Goal: Task Accomplishment & Management: Manage account settings

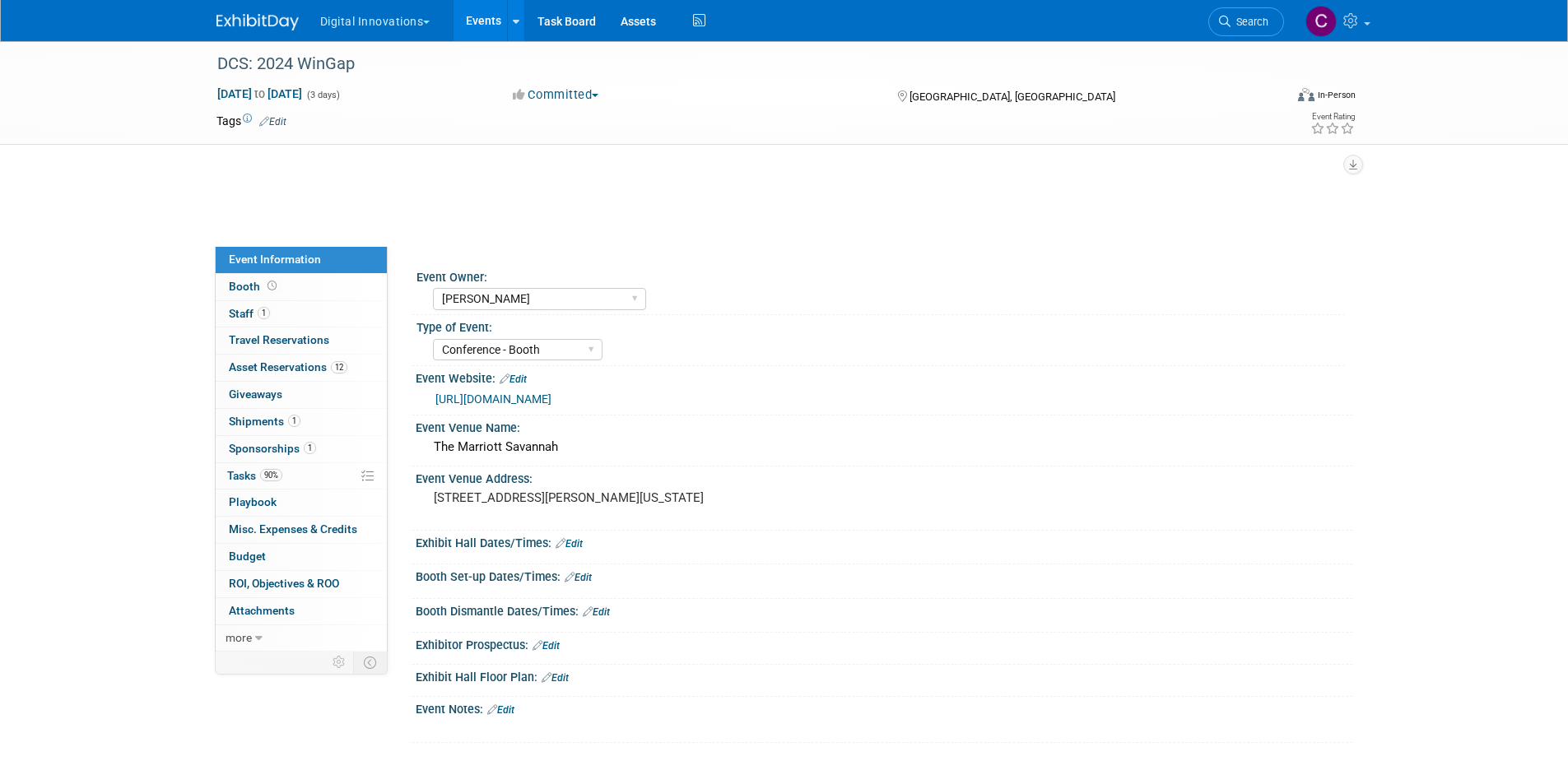
select select "[PERSON_NAME]"
select select "Conference - Booth"
click at [404, 13] on button "Digital Innovations" at bounding box center [384, 18] width 132 height 36
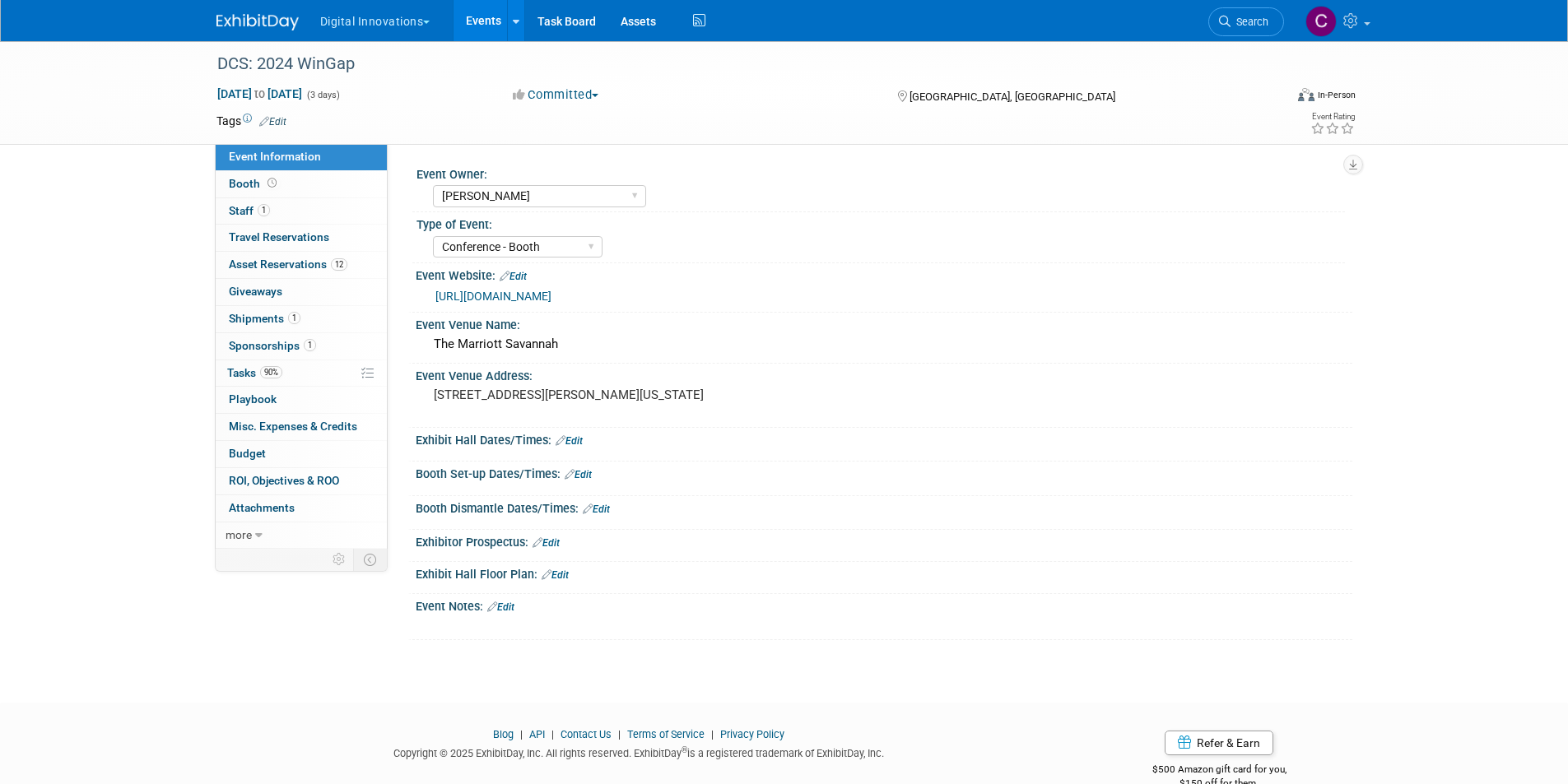
click at [423, 18] on button "Digital Innovations" at bounding box center [384, 18] width 132 height 36
click at [374, 143] on link "[PERSON_NAME]" at bounding box center [381, 147] width 125 height 23
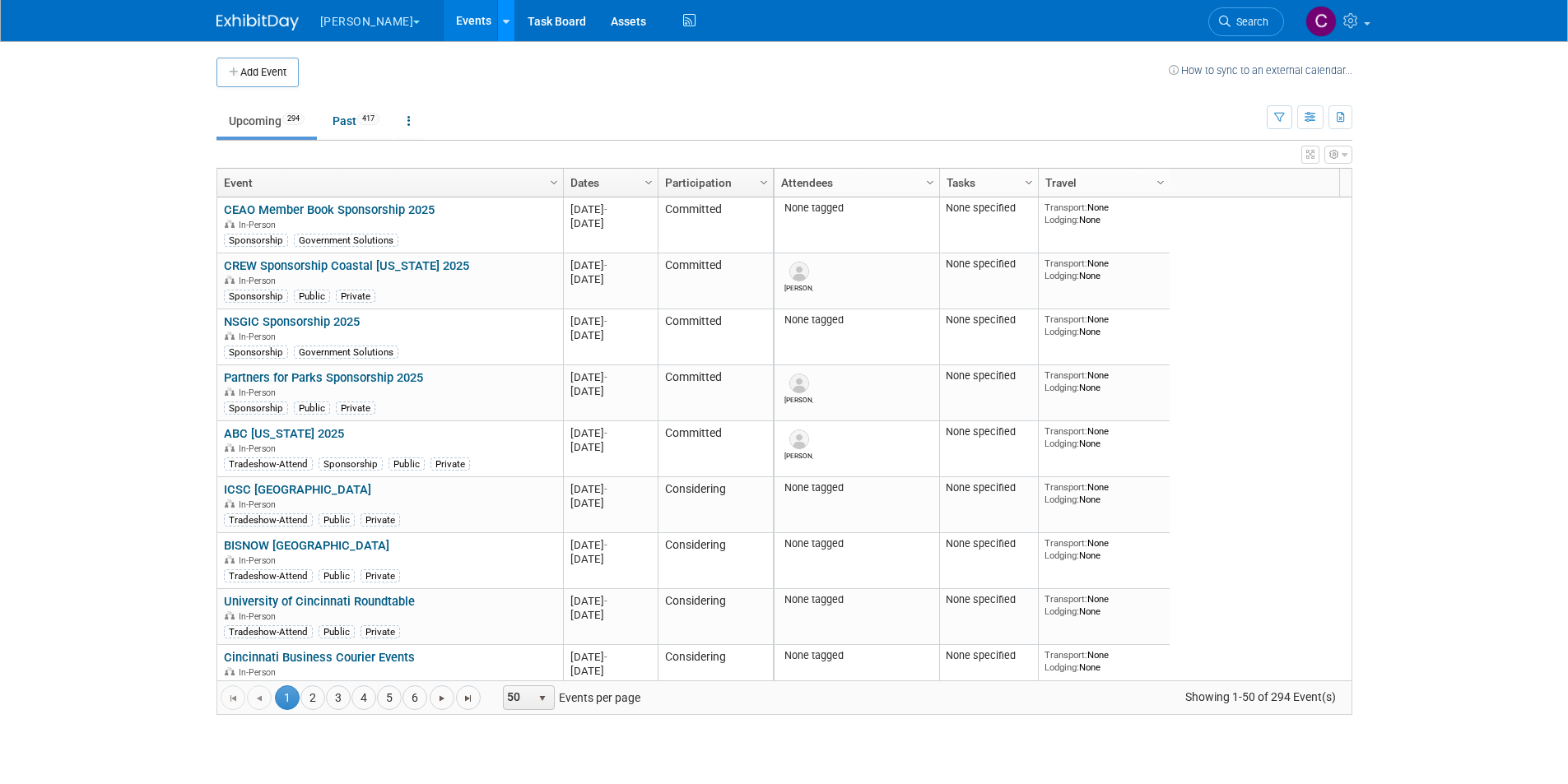
click at [503, 21] on icon at bounding box center [506, 22] width 6 height 11
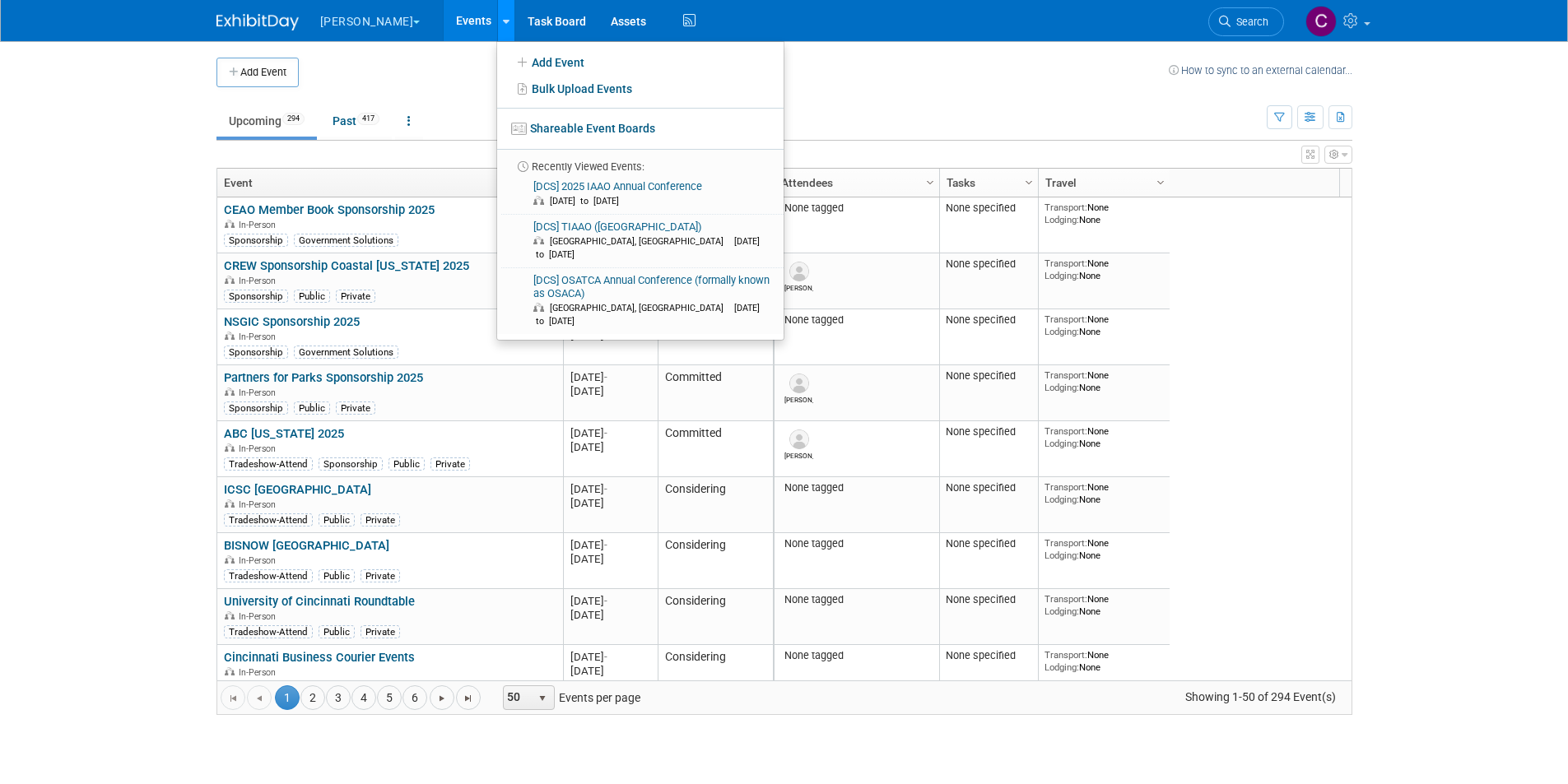
click at [503, 21] on icon at bounding box center [506, 22] width 6 height 11
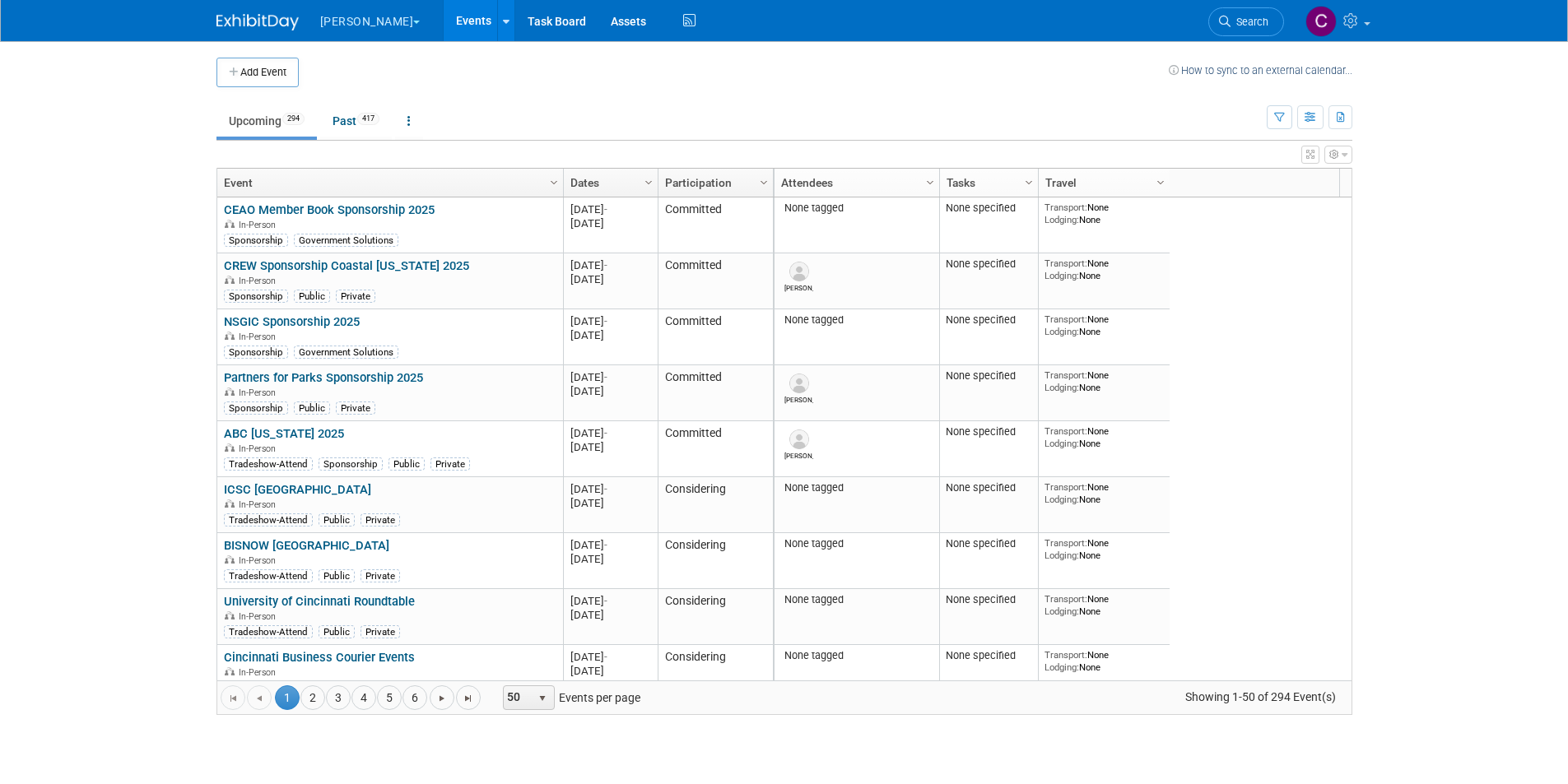
click at [369, 15] on button "[PERSON_NAME]" at bounding box center [380, 18] width 122 height 36
click at [354, 120] on link "Digital Innovations" at bounding box center [382, 124] width 126 height 23
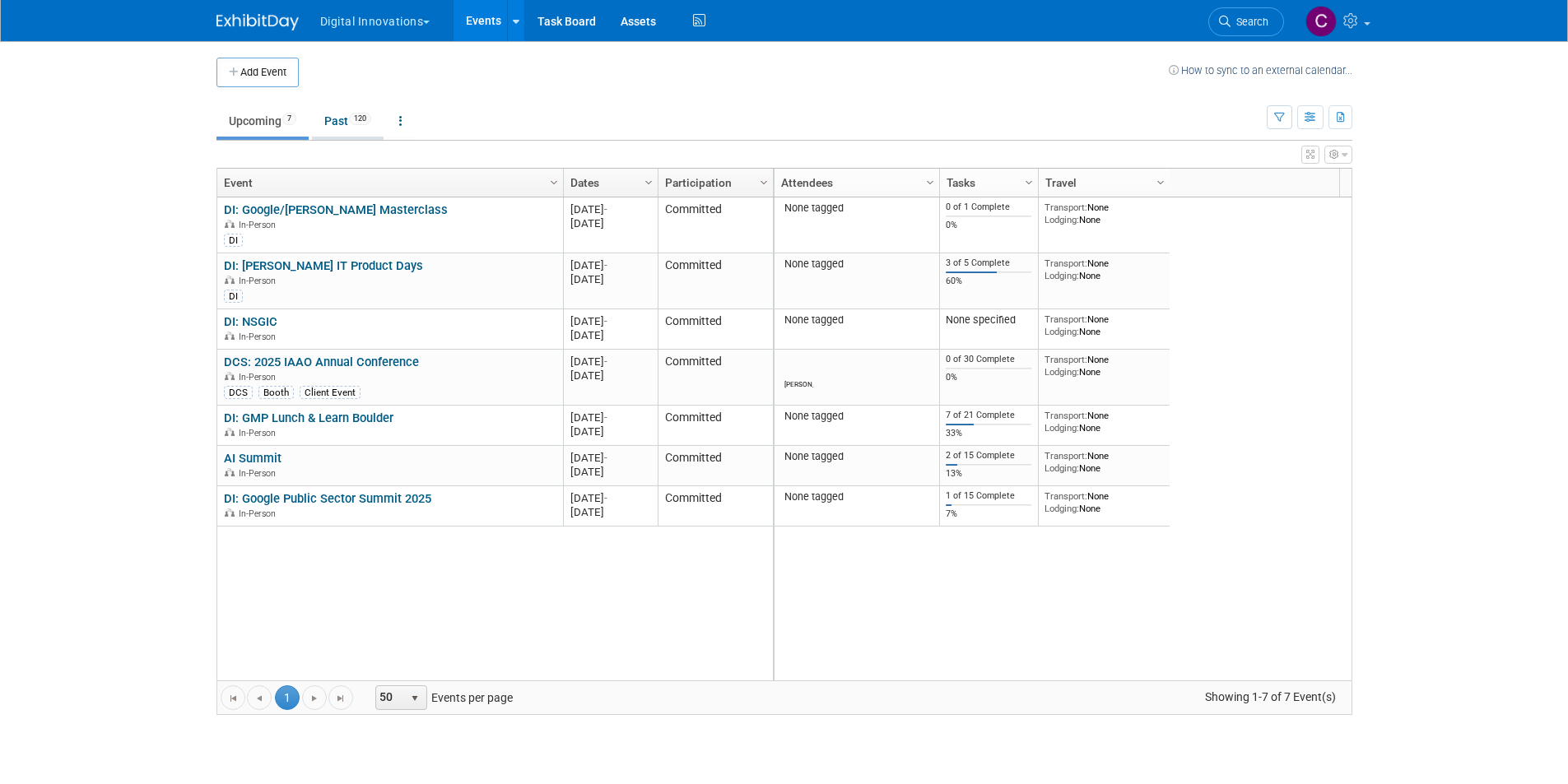
click at [353, 117] on link "Past 120" at bounding box center [348, 120] width 72 height 31
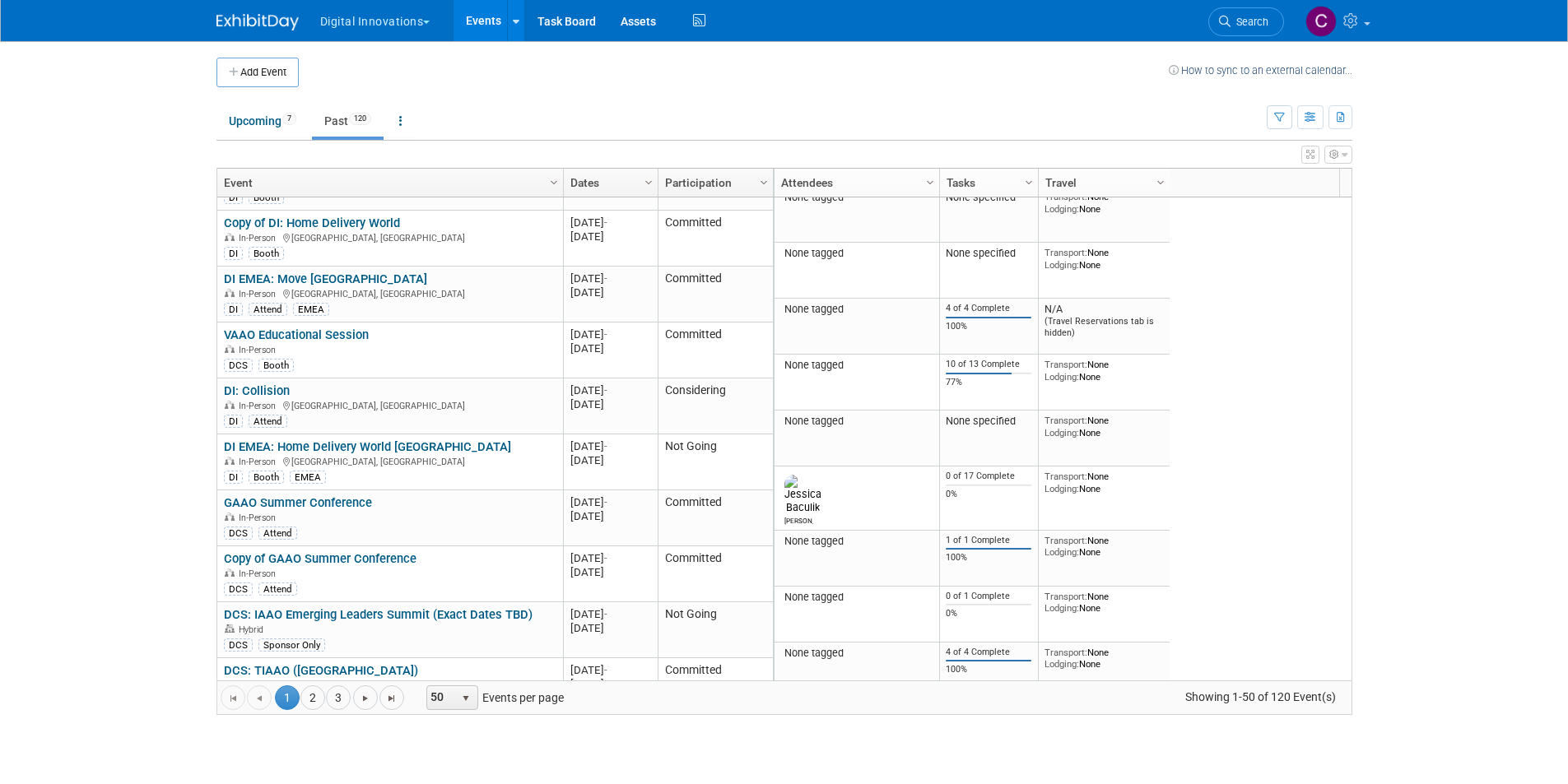
scroll to position [2313, 0]
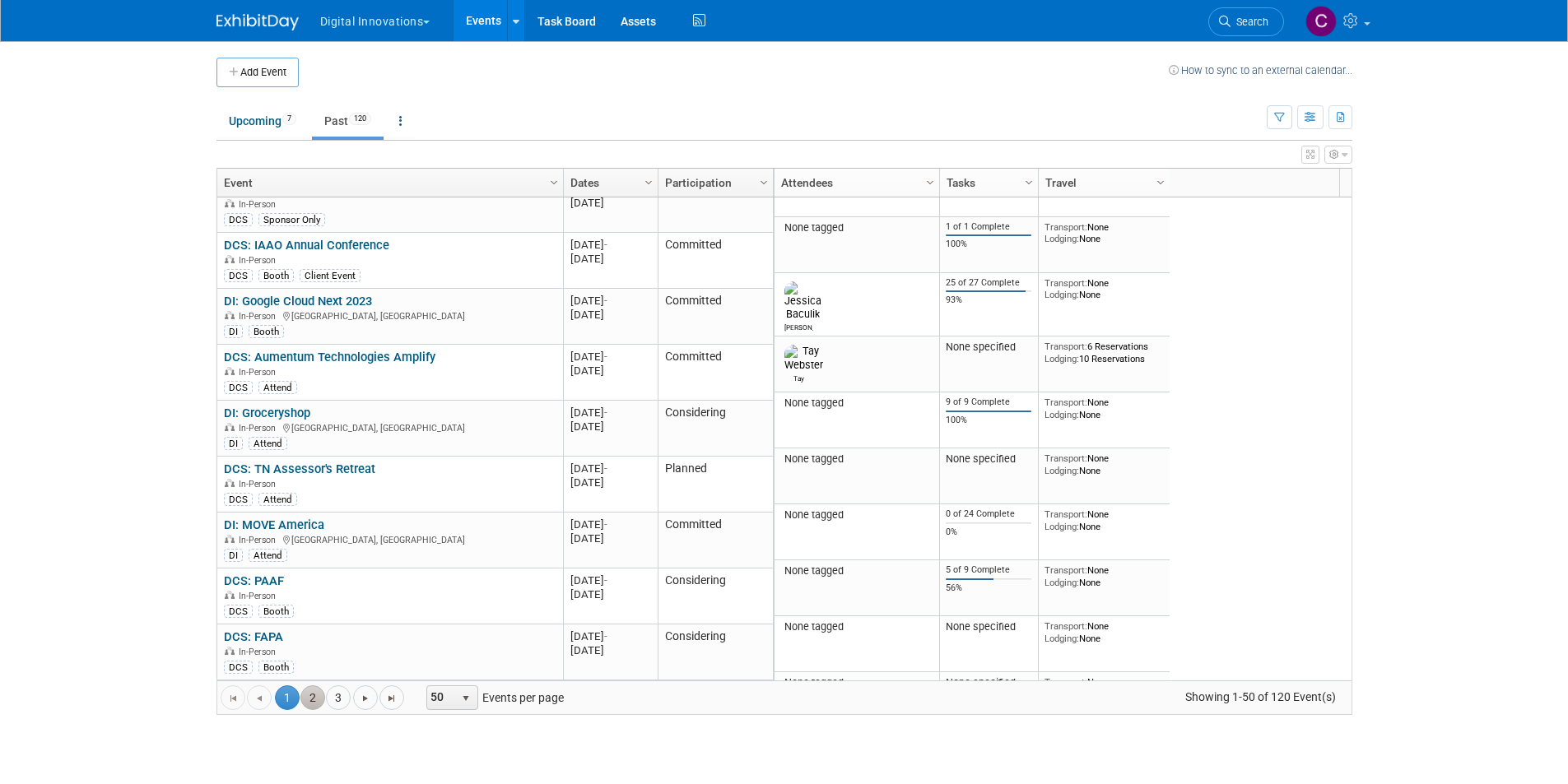
click at [320, 699] on link "2" at bounding box center [312, 697] width 24 height 24
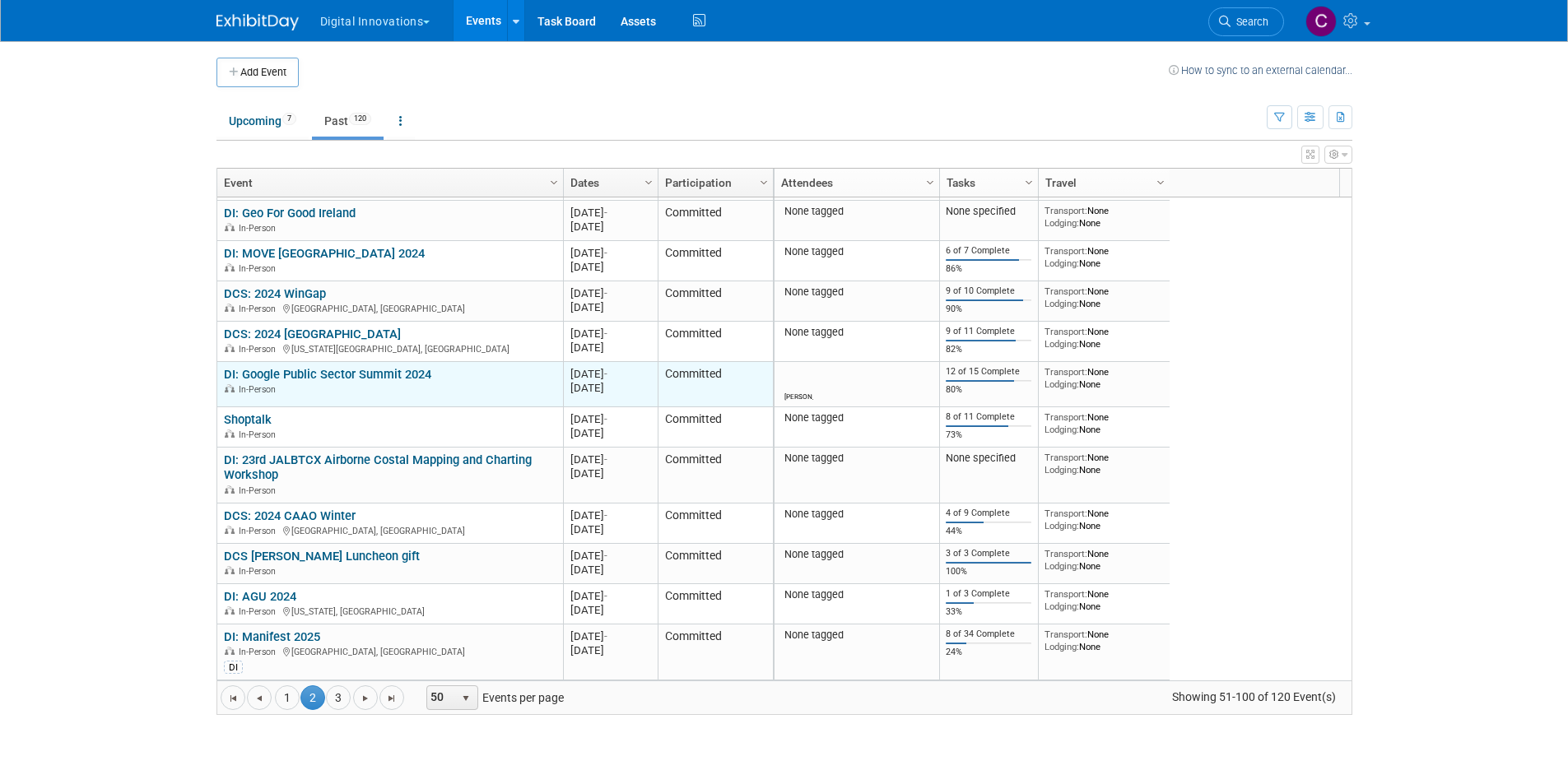
scroll to position [1771, 0]
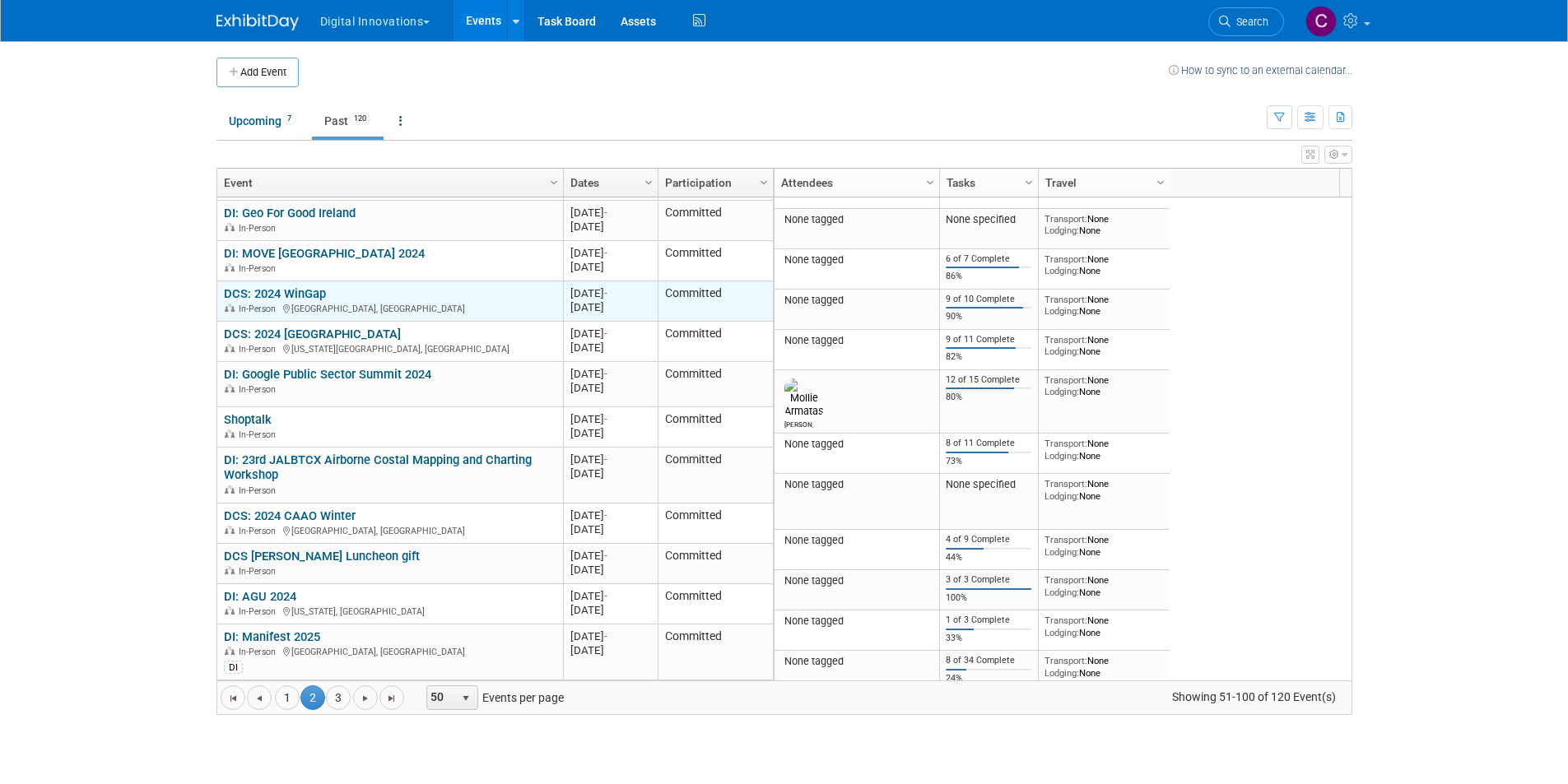
click at [306, 287] on link "DCS: 2024 WinGap" at bounding box center [274, 293] width 102 height 14
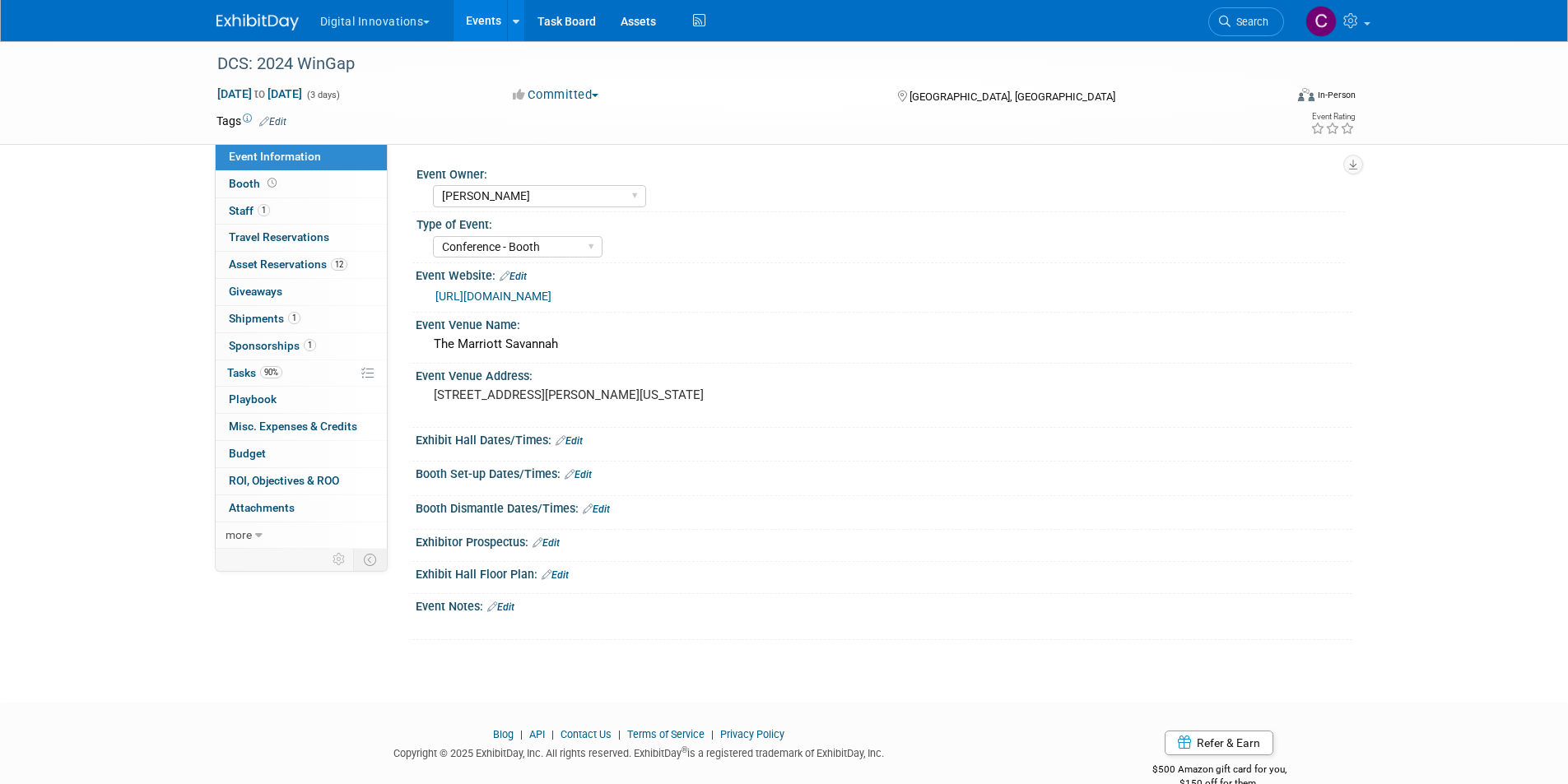
select select "[PERSON_NAME]"
select select "Conference - Booth"
click at [294, 179] on link "Booth" at bounding box center [301, 183] width 171 height 26
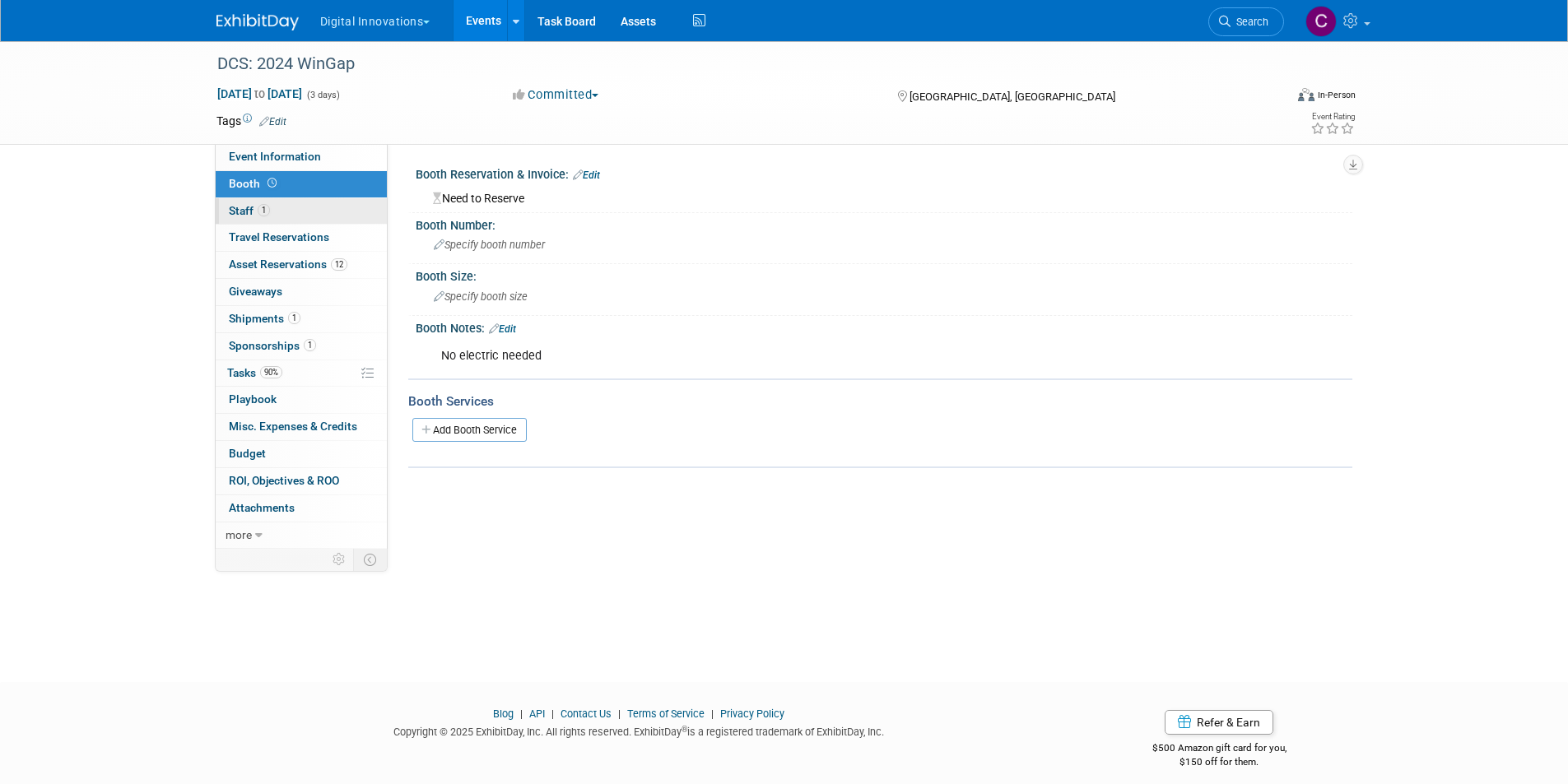
click at [291, 213] on link "1 Staff 1" at bounding box center [301, 210] width 171 height 26
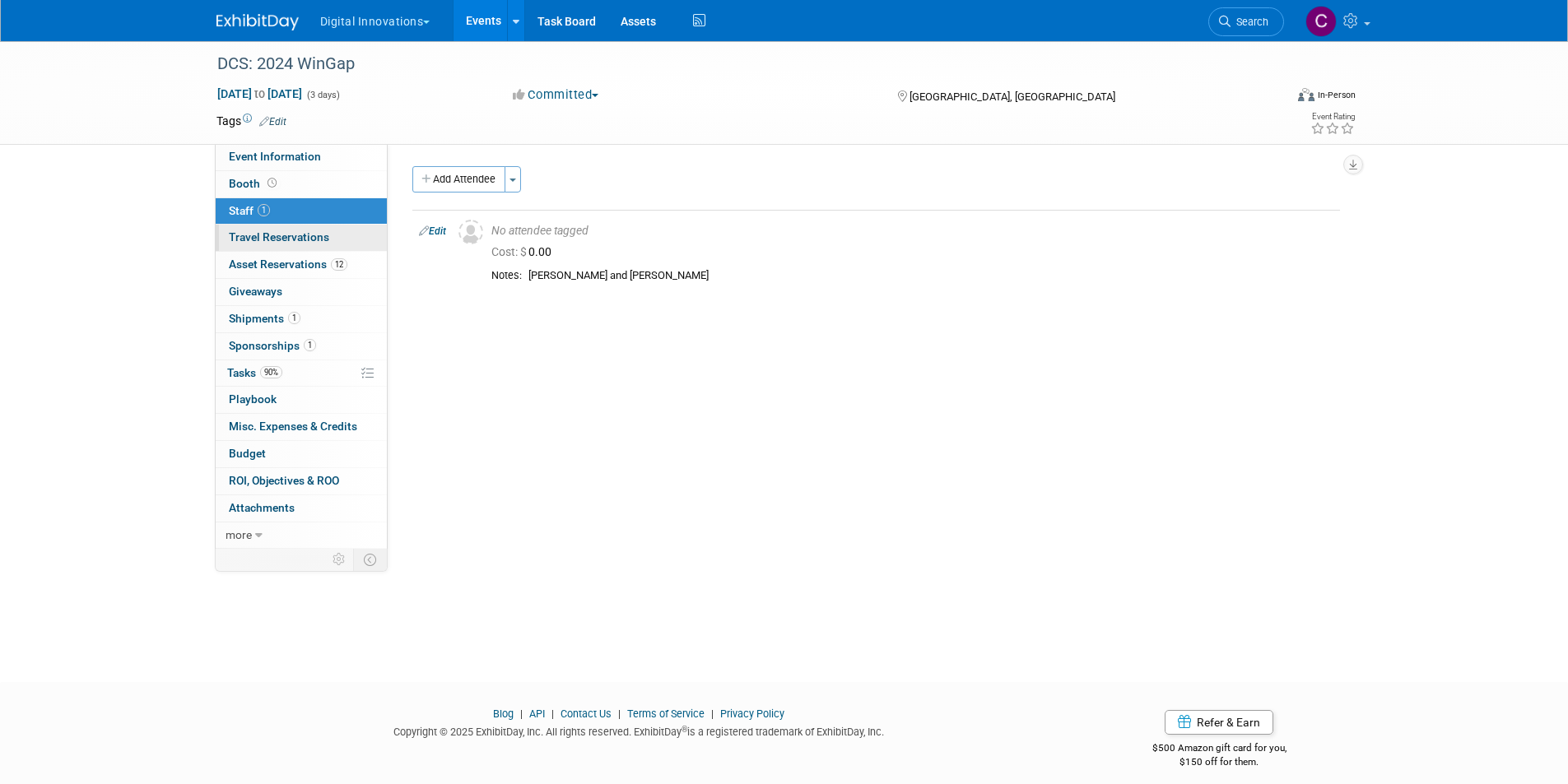
click at [285, 232] on span "Travel Reservations 0" at bounding box center [279, 236] width 101 height 13
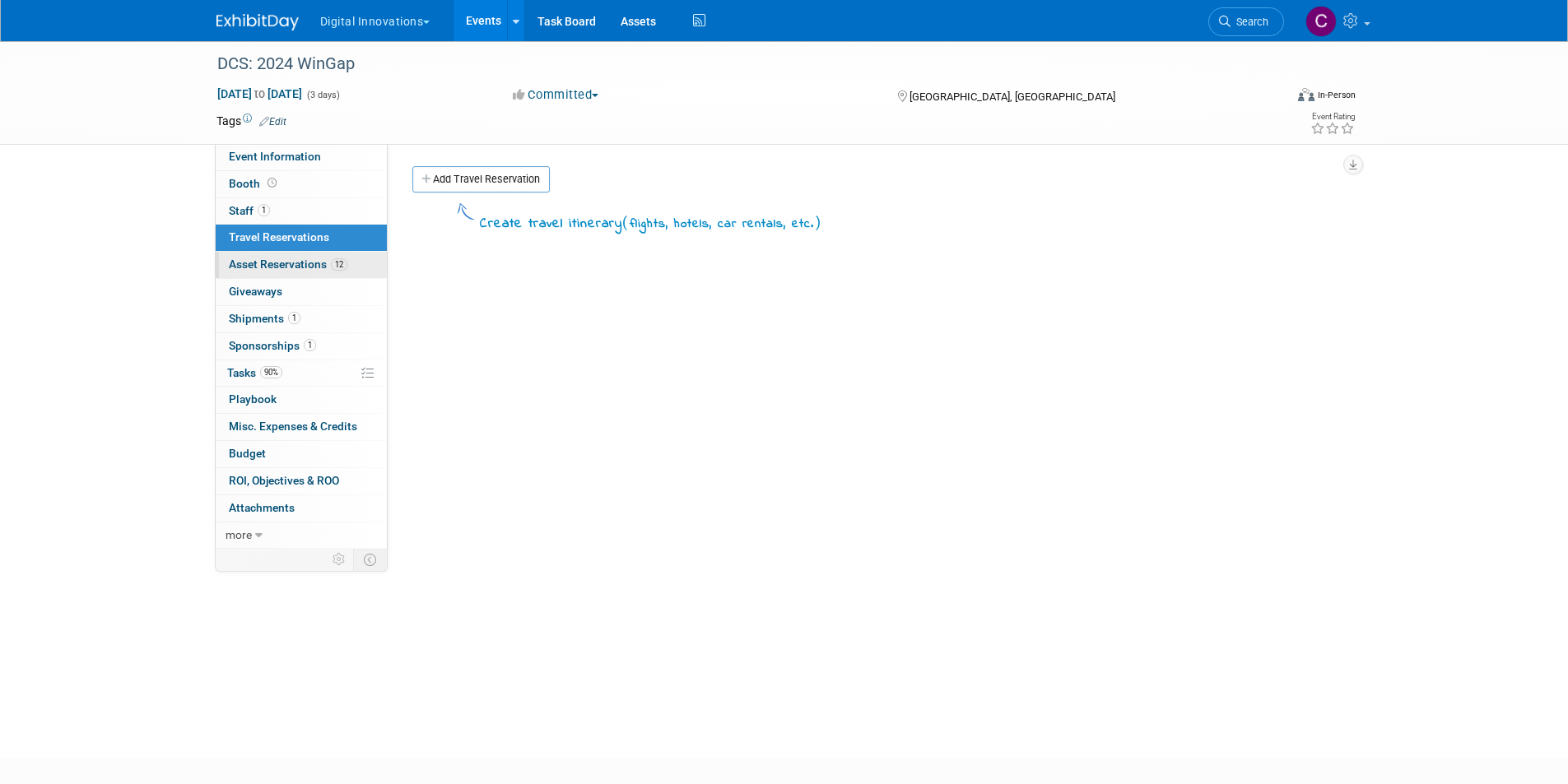
click at [279, 258] on span "Asset Reservations 12" at bounding box center [288, 263] width 119 height 13
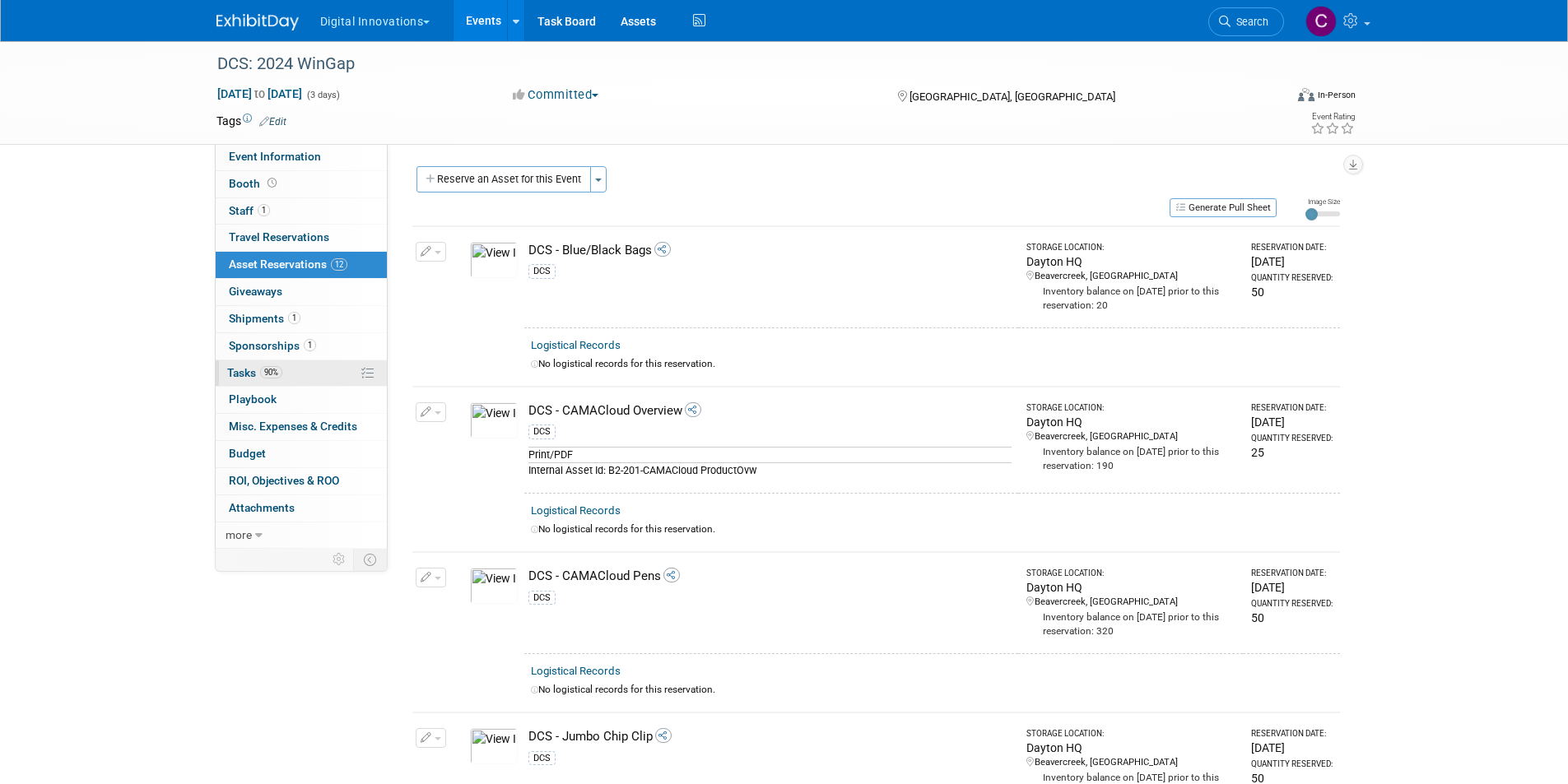
click at [254, 370] on span "Tasks 90%" at bounding box center [254, 372] width 55 height 13
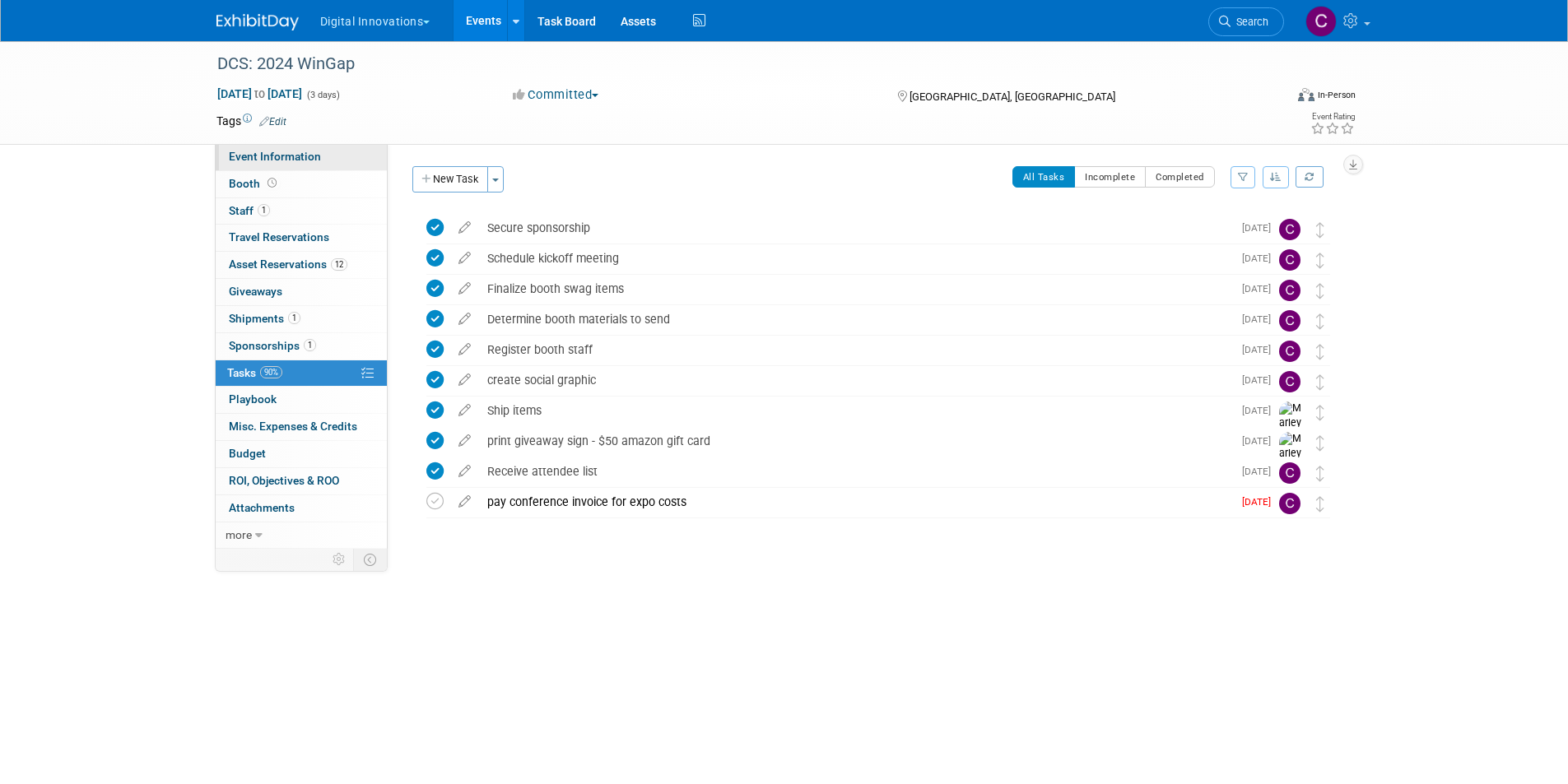
click at [304, 154] on span "Event Information" at bounding box center [274, 156] width 92 height 13
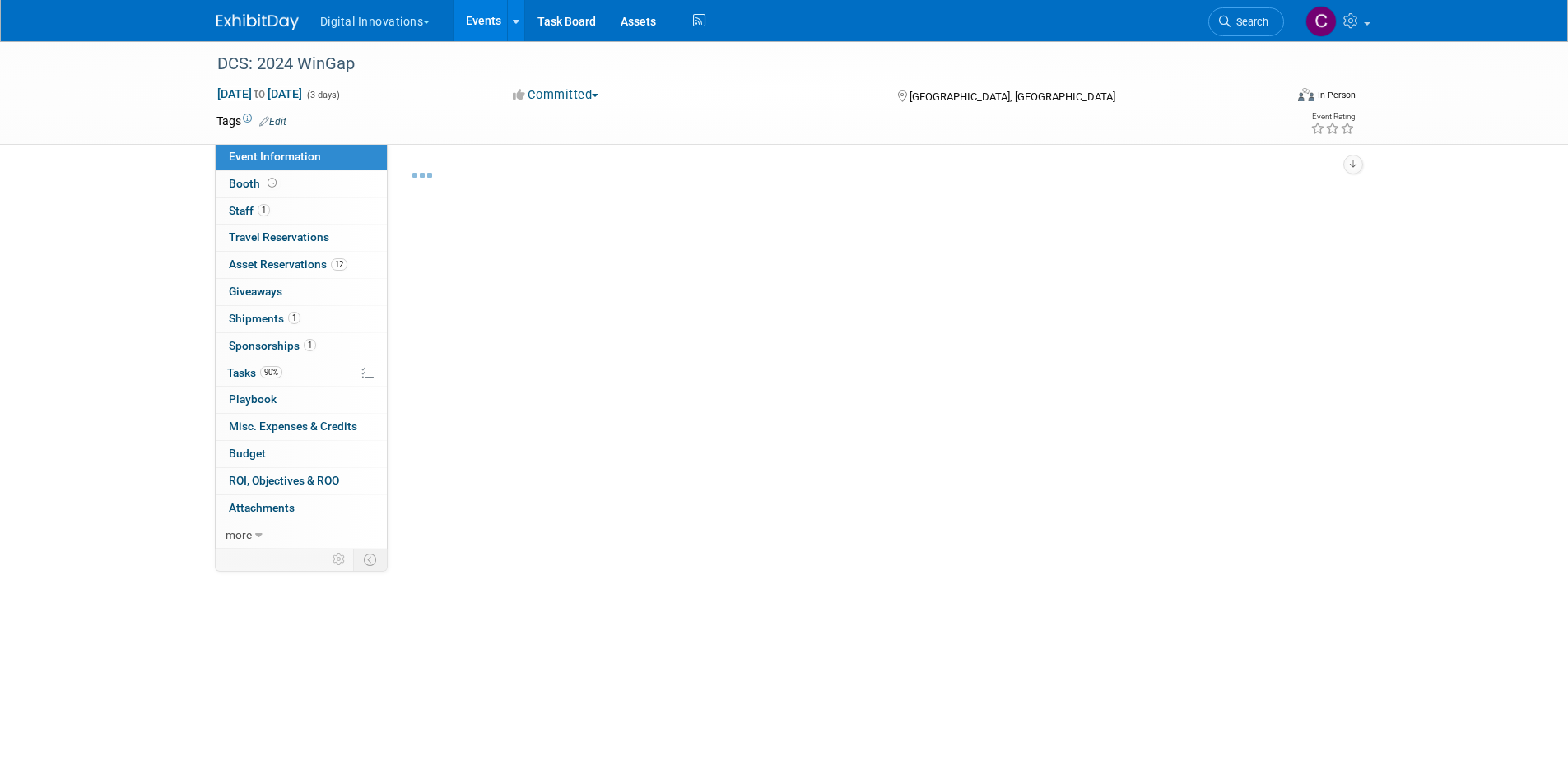
select select "[PERSON_NAME]"
select select "Conference - Booth"
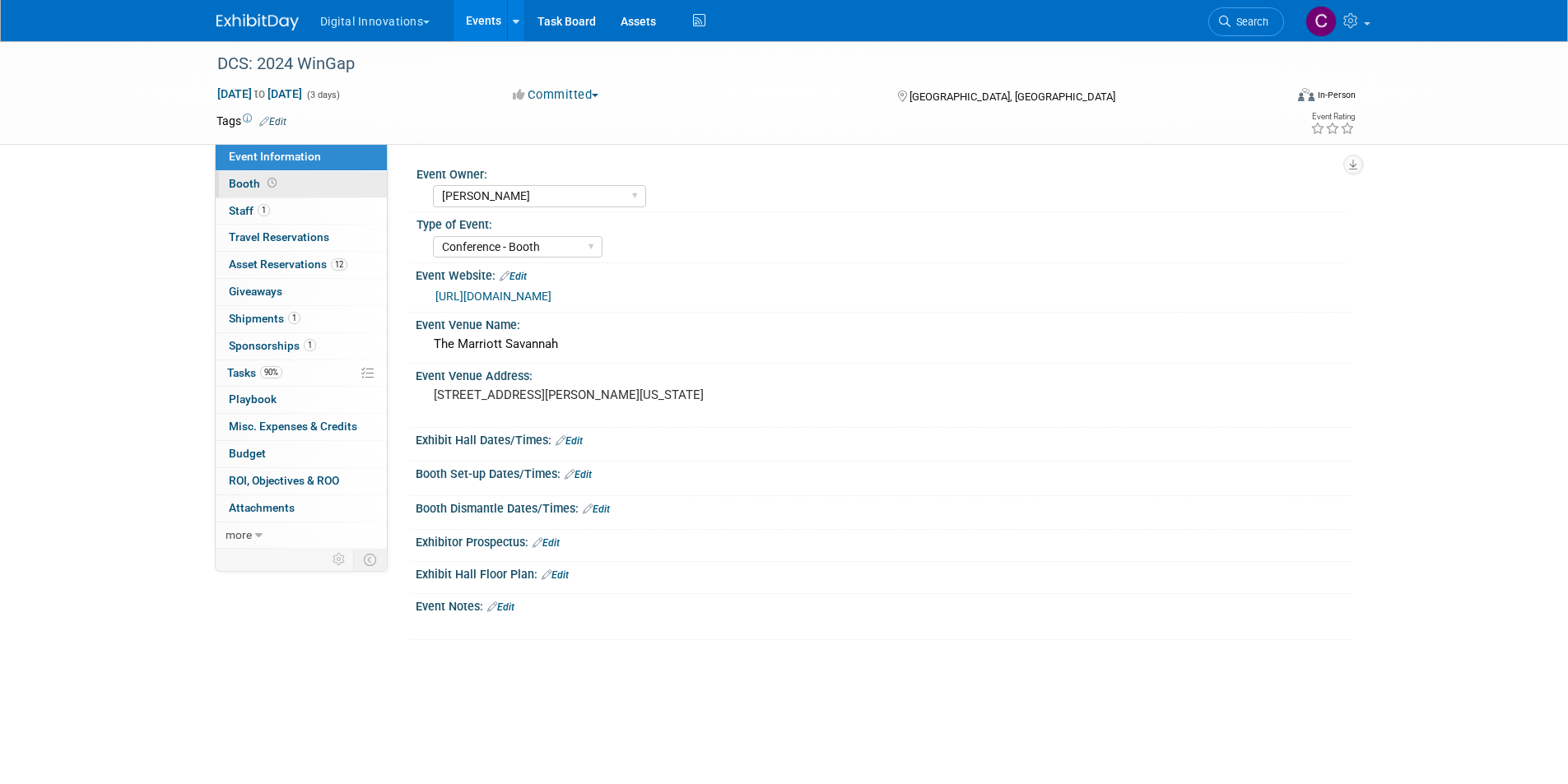
click at [248, 180] on span "Booth" at bounding box center [254, 183] width 51 height 13
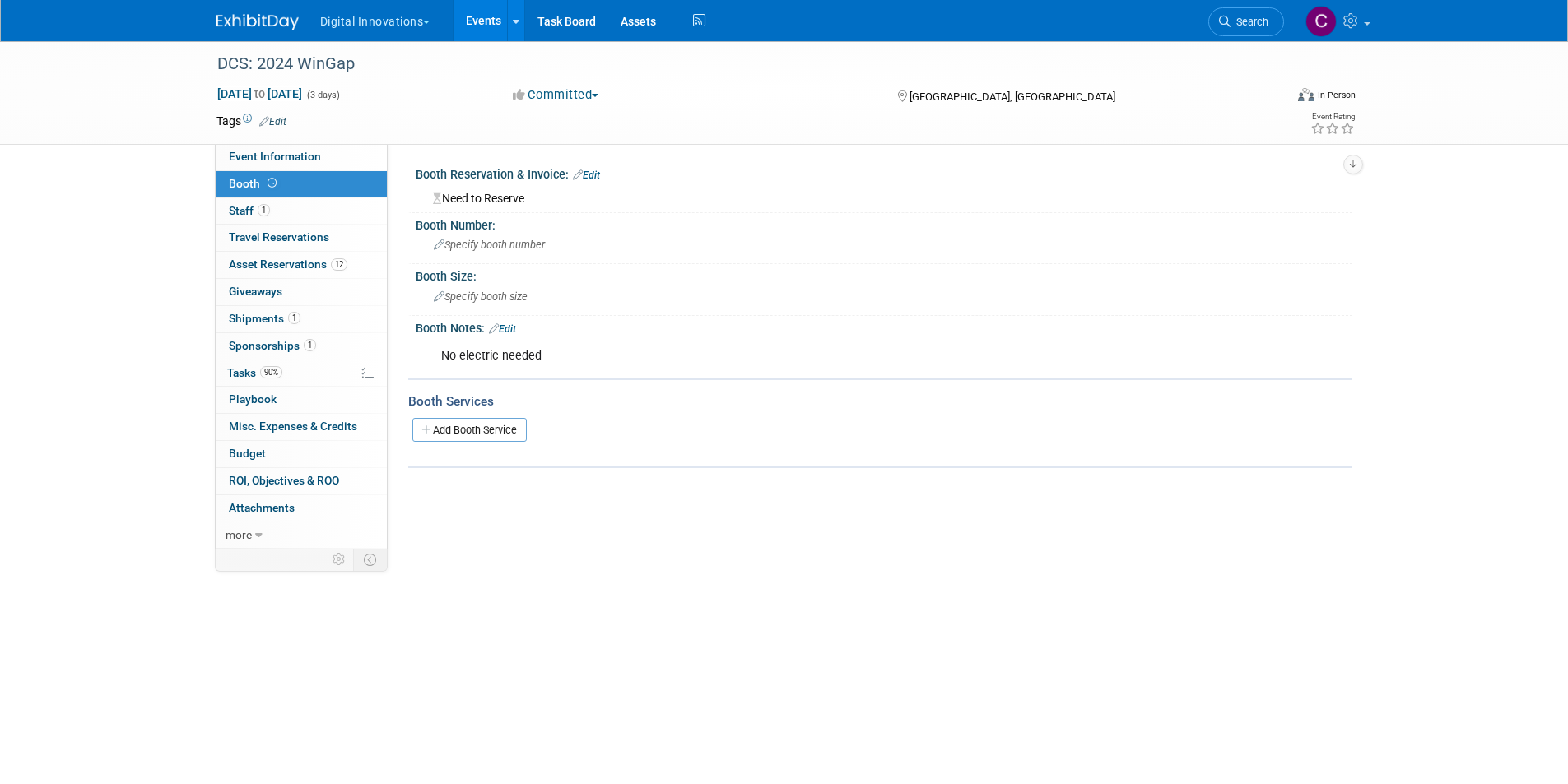
drag, startPoint x: 515, startPoint y: 573, endPoint x: 316, endPoint y: 16, distance: 591.5
click at [515, 573] on div "DCS: 2024 WinGap Oct 2, 2024 to Oct 4, 2024 (3 days) Oct 2, 2024 to Oct 4, 2024…" at bounding box center [784, 347] width 1568 height 611
click at [420, 25] on button "Digital Innovations" at bounding box center [384, 18] width 132 height 36
click at [362, 143] on link "[PERSON_NAME]" at bounding box center [381, 147] width 125 height 23
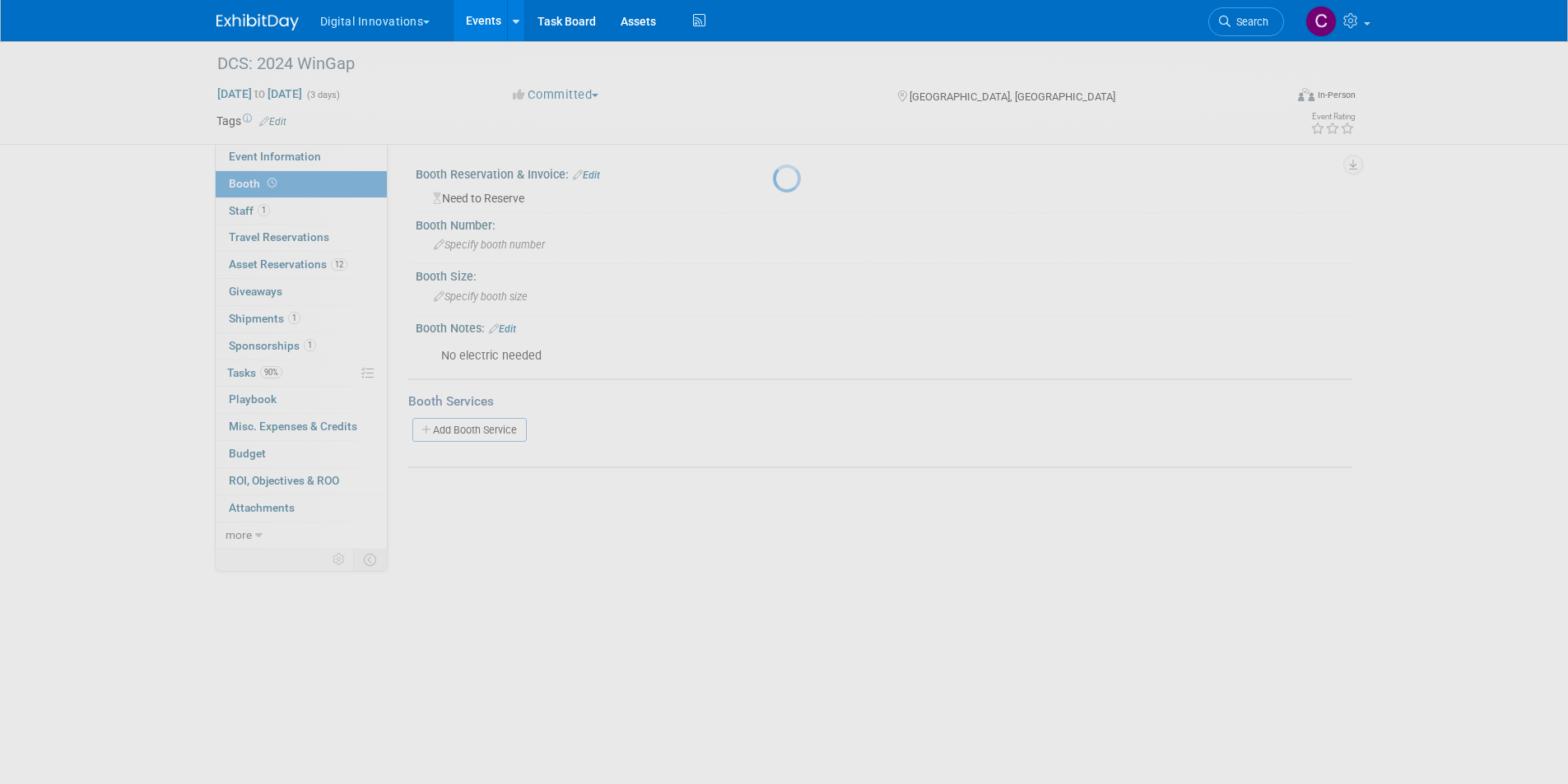
click at [773, 624] on div at bounding box center [784, 392] width 23 height 784
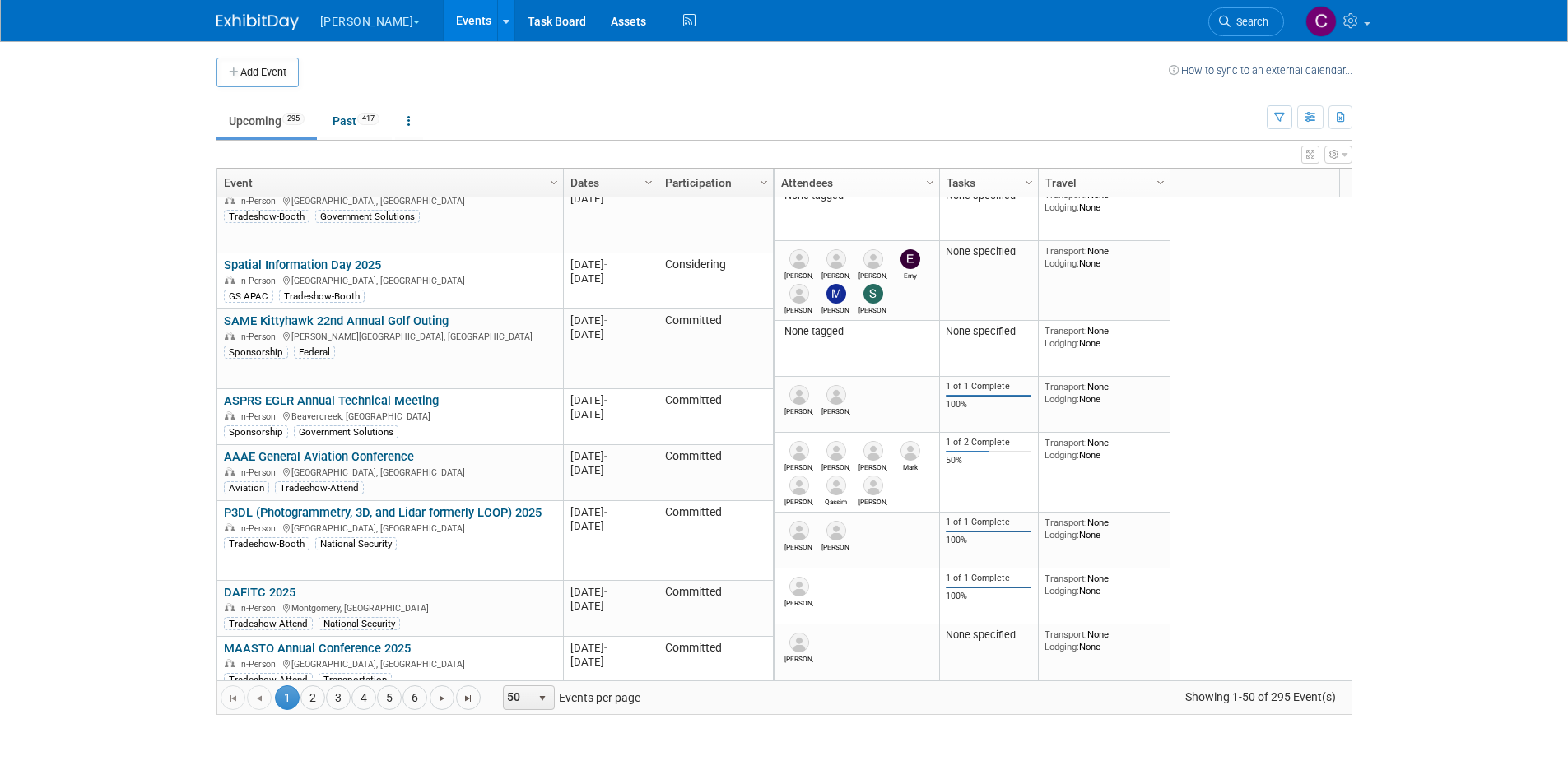
scroll to position [2422, 0]
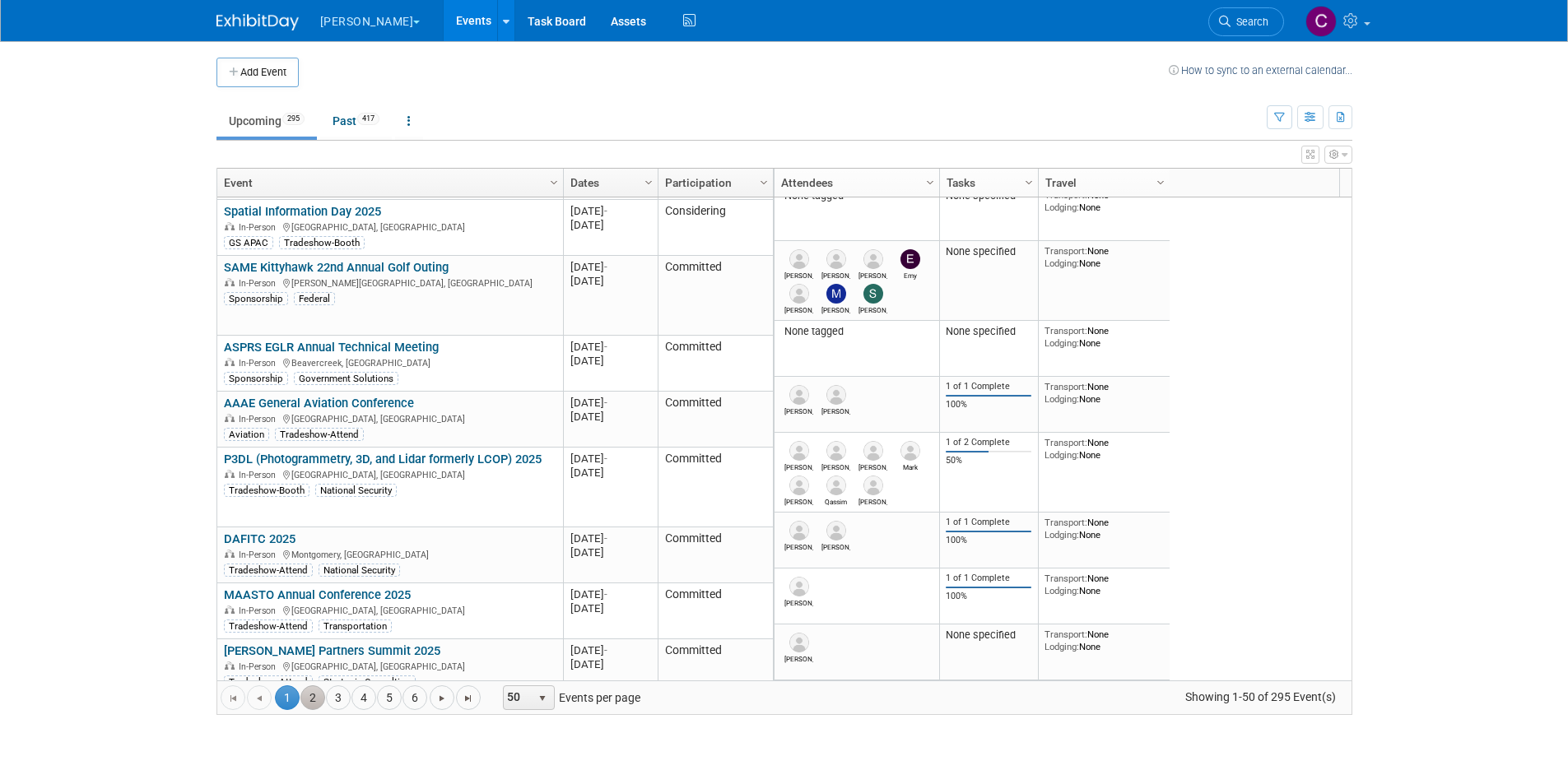
click at [310, 702] on link "2" at bounding box center [312, 697] width 24 height 24
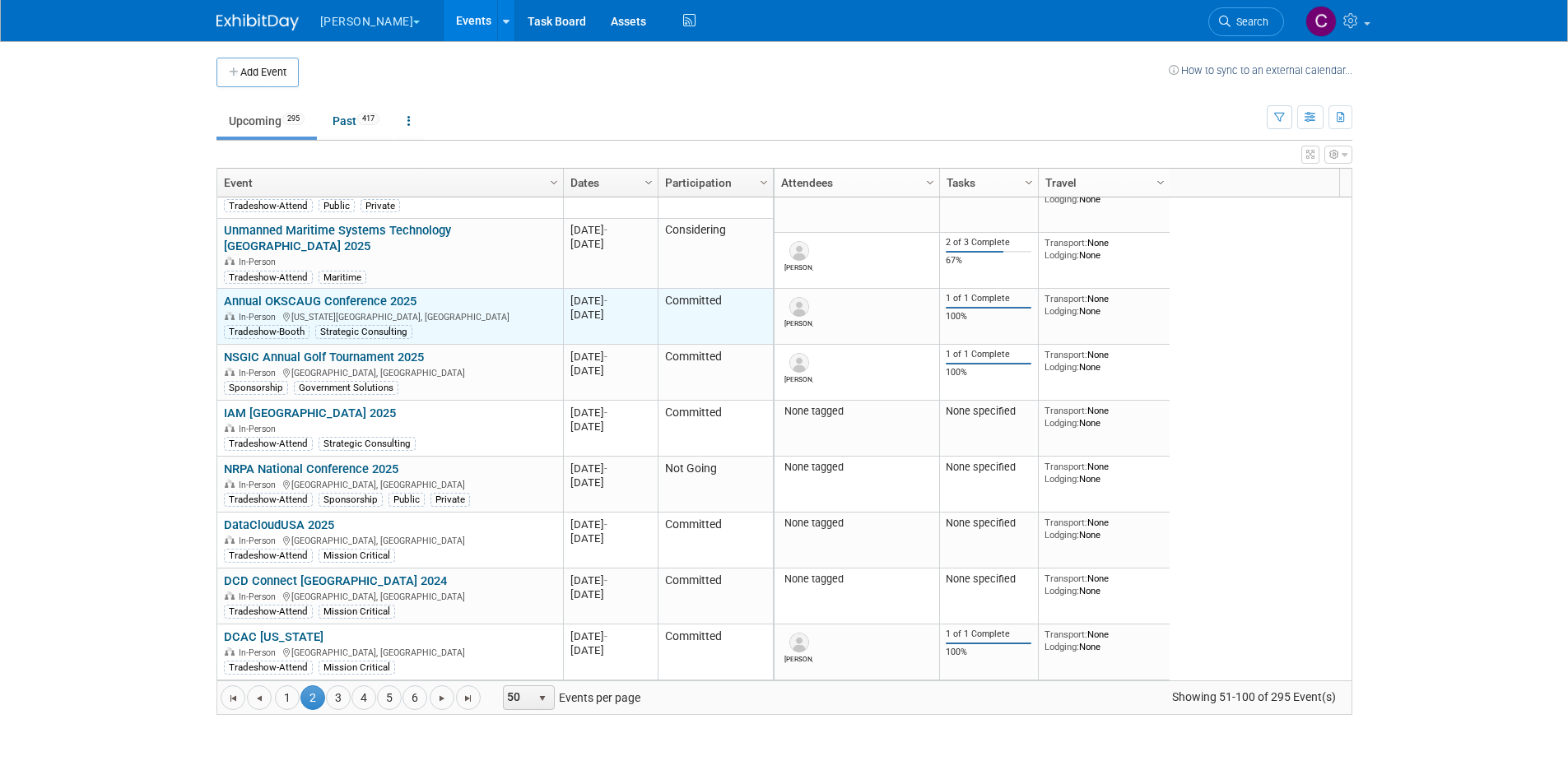
scroll to position [2647, 0]
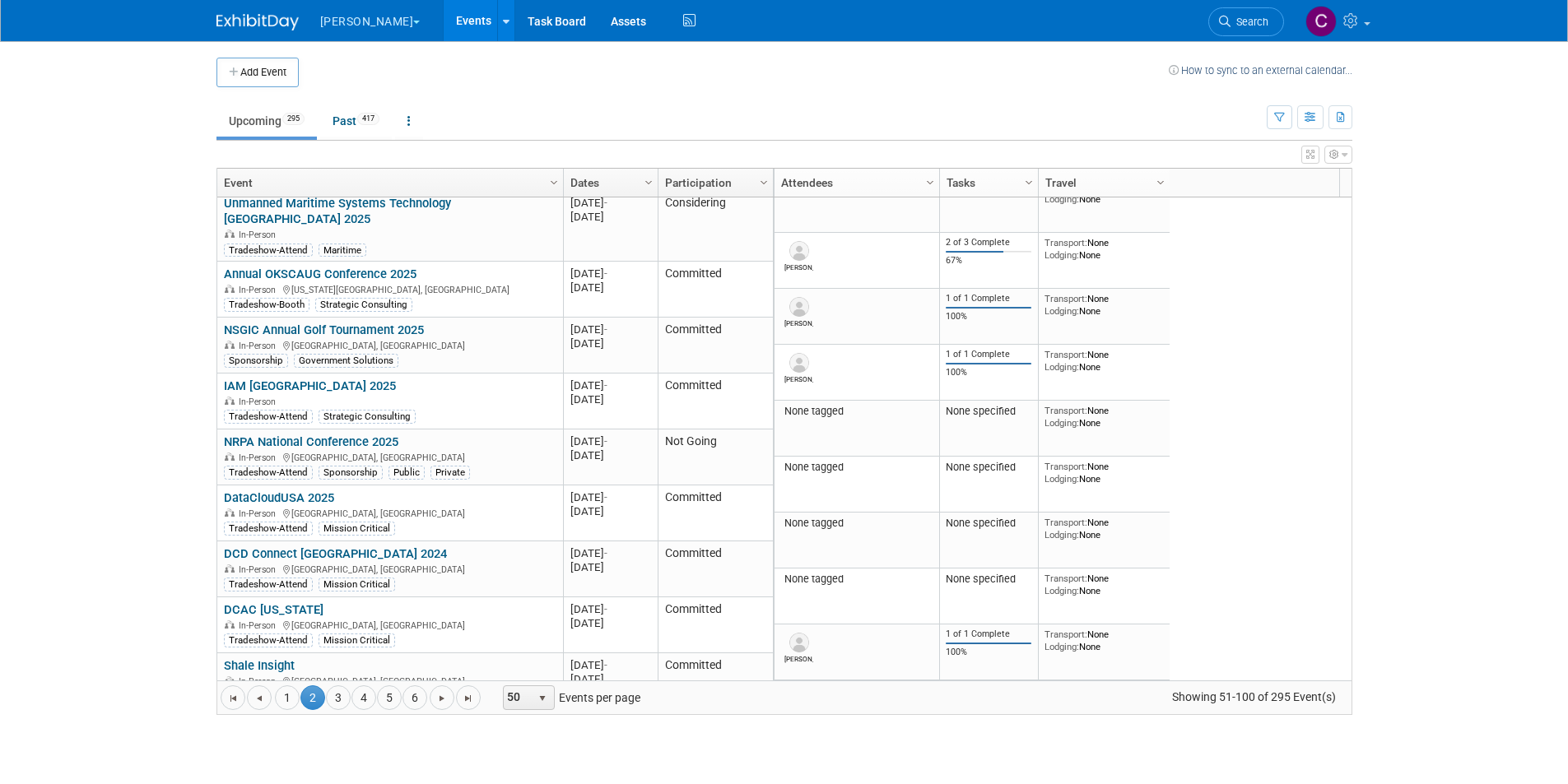
click at [1447, 245] on body "Woolpert Explore: My Workspaces 2 Go to Workspace: Digital Innovations Woolpert…" at bounding box center [784, 392] width 1568 height 784
click at [341, 701] on link "3" at bounding box center [337, 697] width 24 height 24
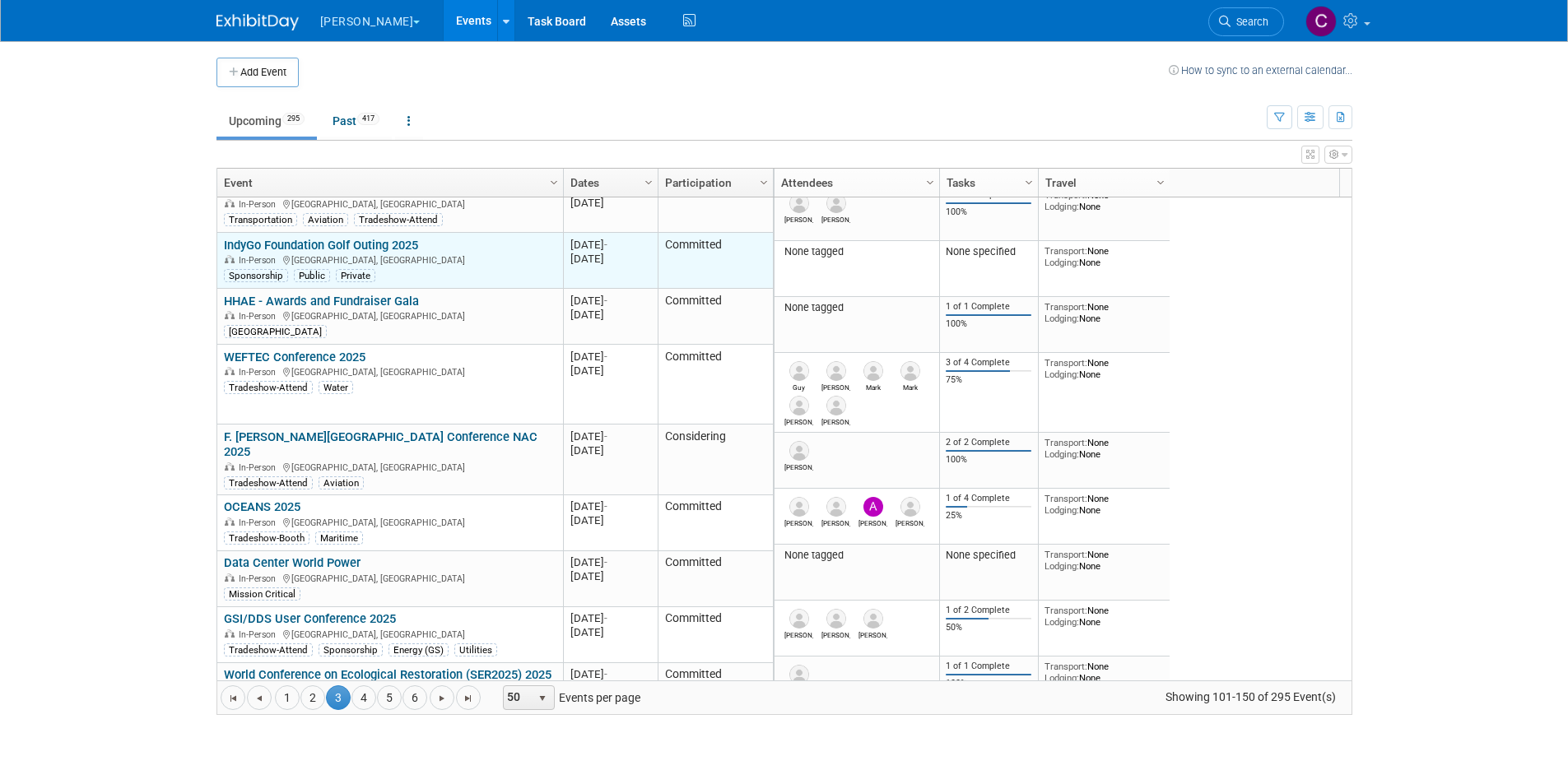
scroll to position [0, 0]
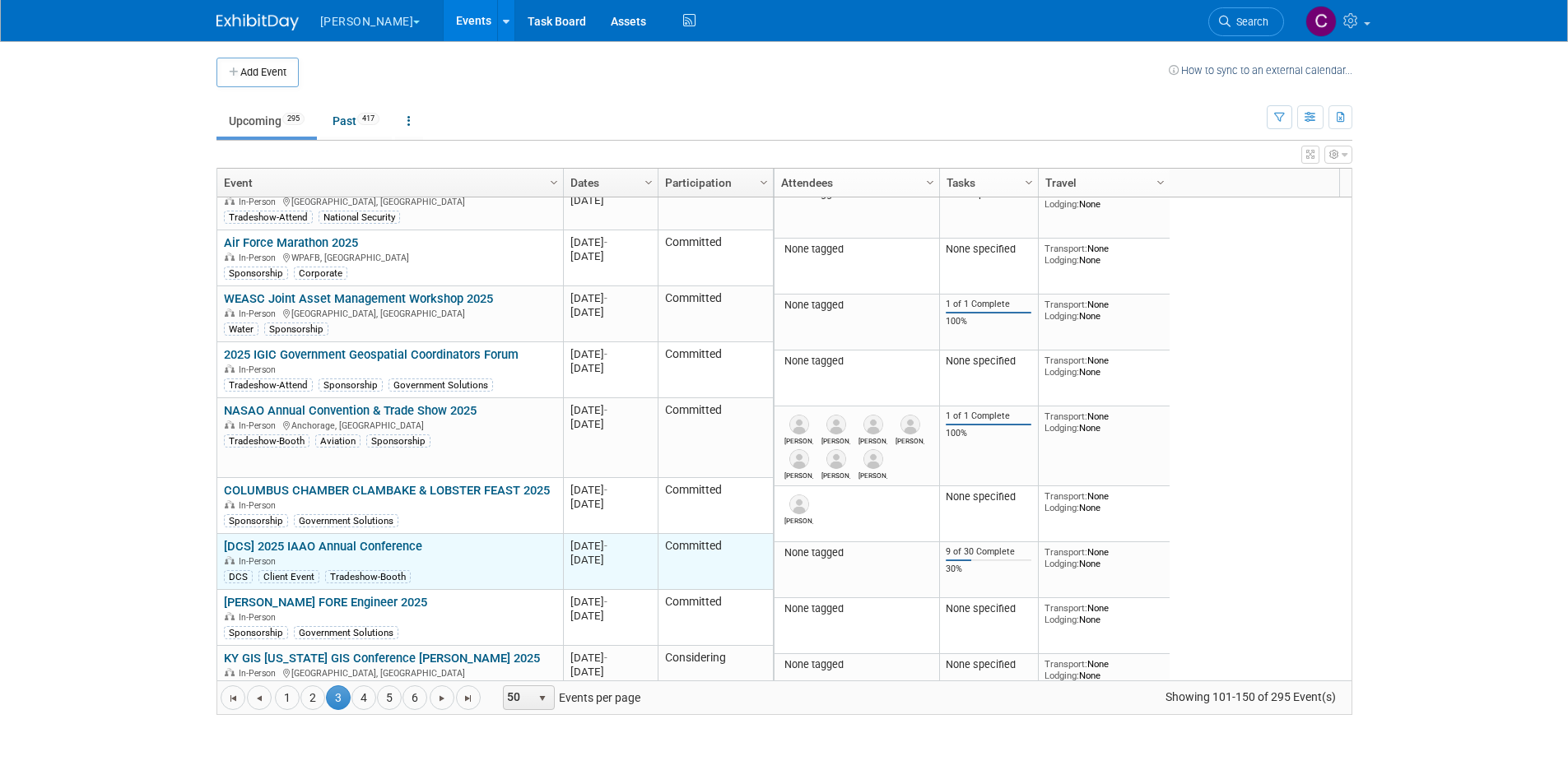
click at [337, 544] on link "[DCS] 2025 IAAO Annual Conference" at bounding box center [323, 546] width 198 height 14
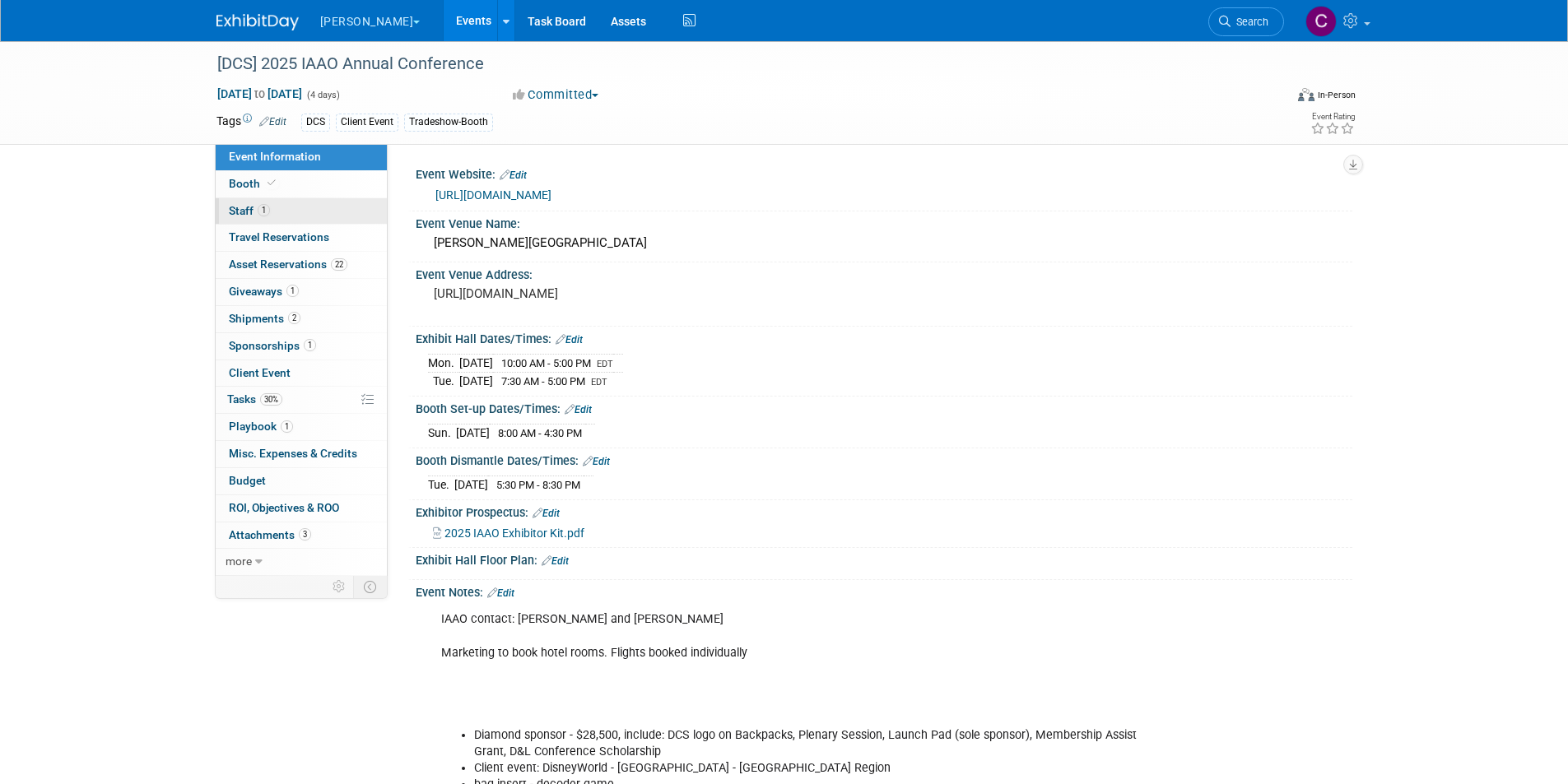
click at [244, 206] on span "Staff 1" at bounding box center [249, 210] width 41 height 13
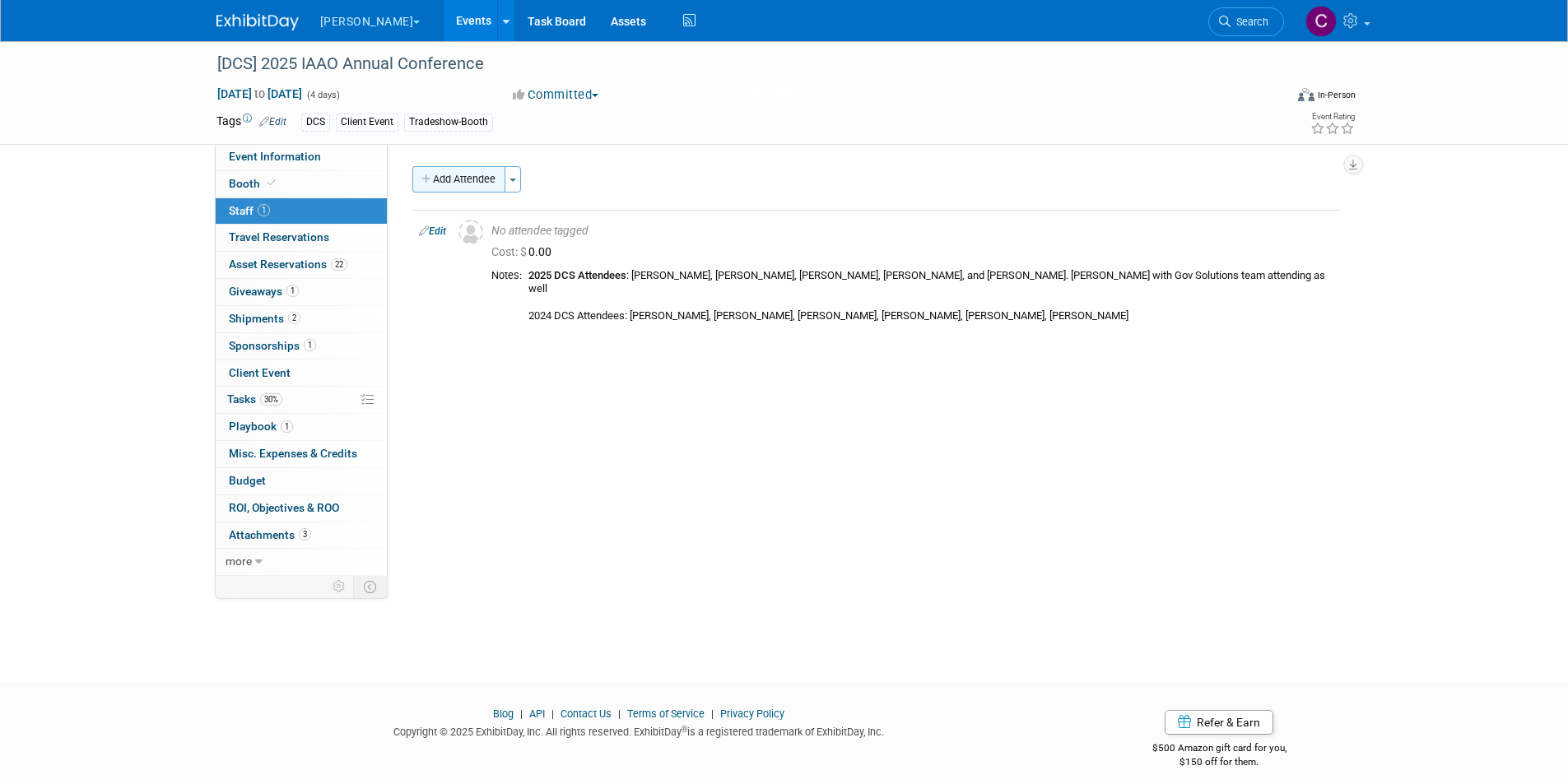
click at [459, 177] on button "Add Attendee" at bounding box center [458, 179] width 93 height 26
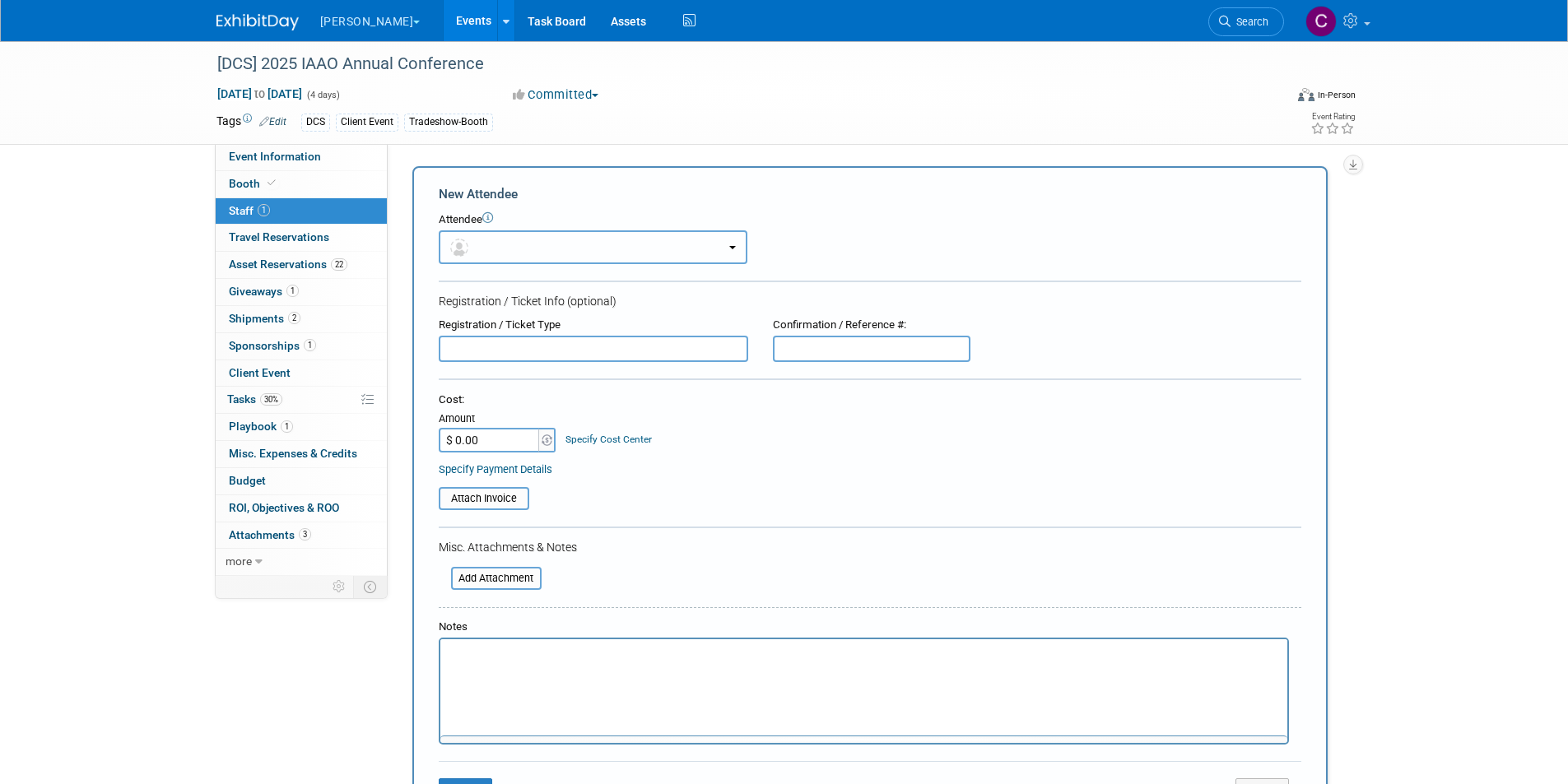
click at [742, 248] on button "button" at bounding box center [593, 247] width 309 height 34
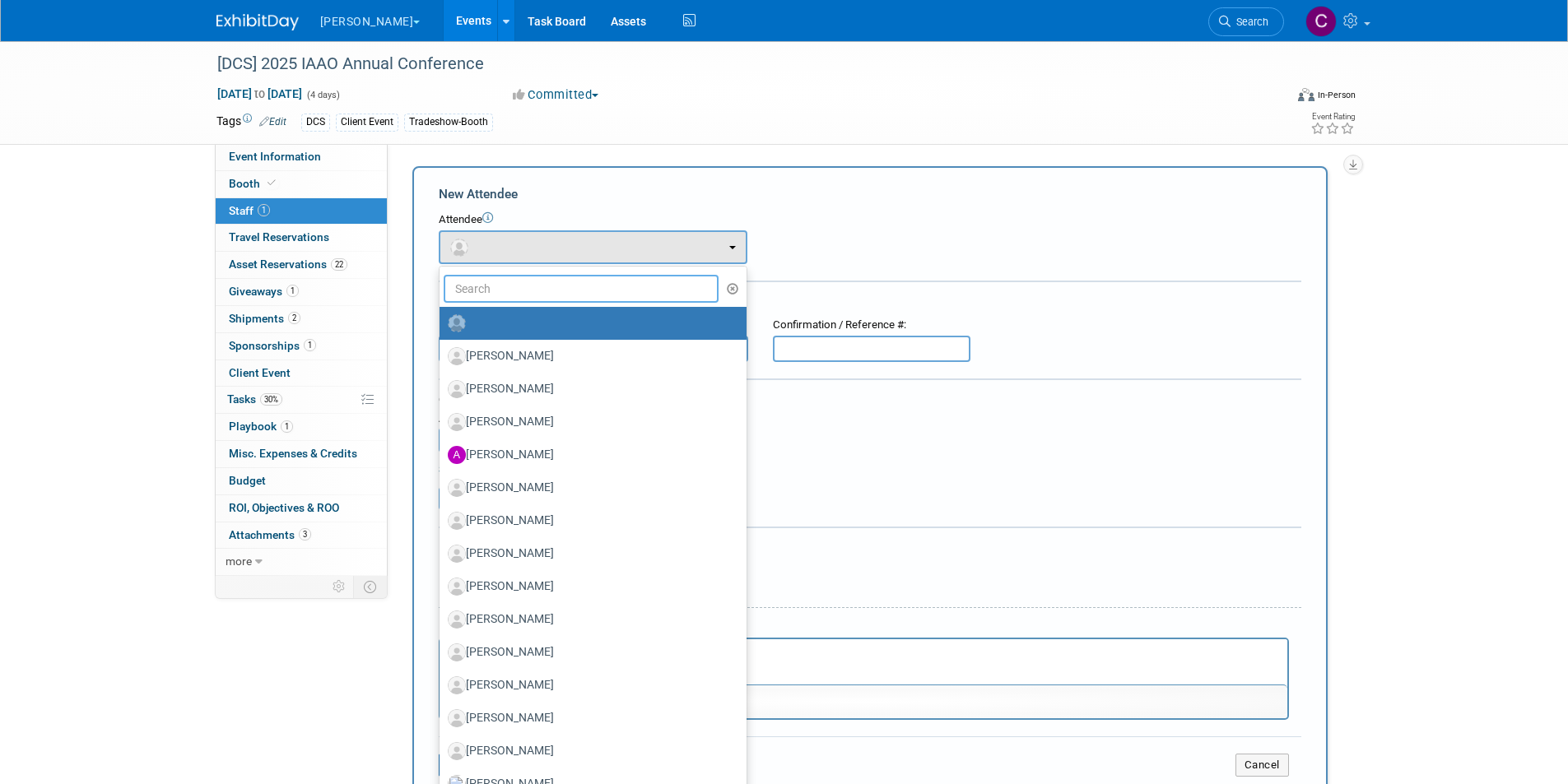
click at [594, 288] on input "text" at bounding box center [581, 289] width 275 height 28
type input "j"
type input "bil"
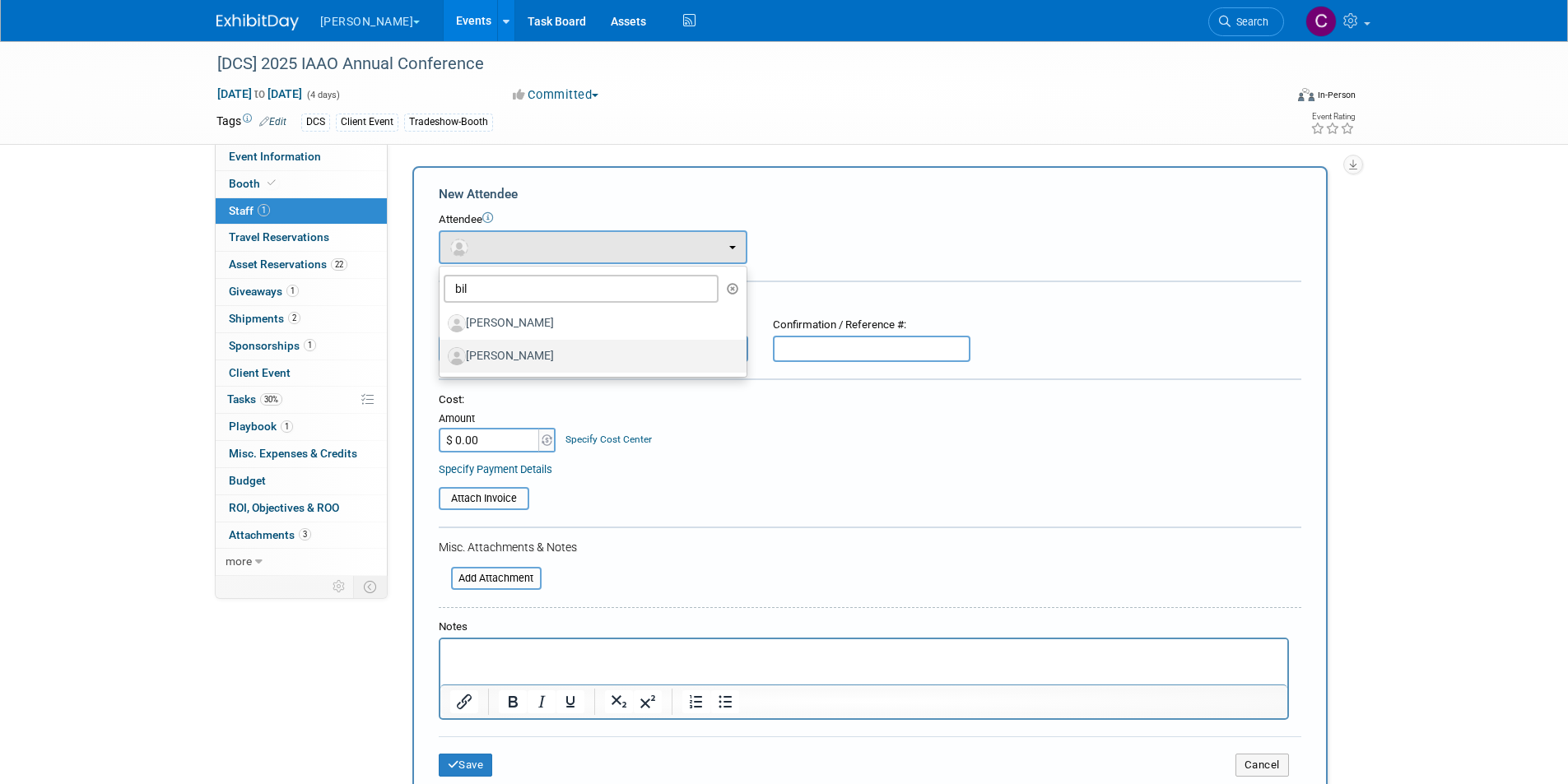
click at [491, 349] on label "[PERSON_NAME]" at bounding box center [589, 355] width 282 height 26
click at [442, 349] on input "[PERSON_NAME]" at bounding box center [436, 354] width 11 height 11
select select "c52c36a2-06fc-4f7a-975a-1fbf7a40d049"
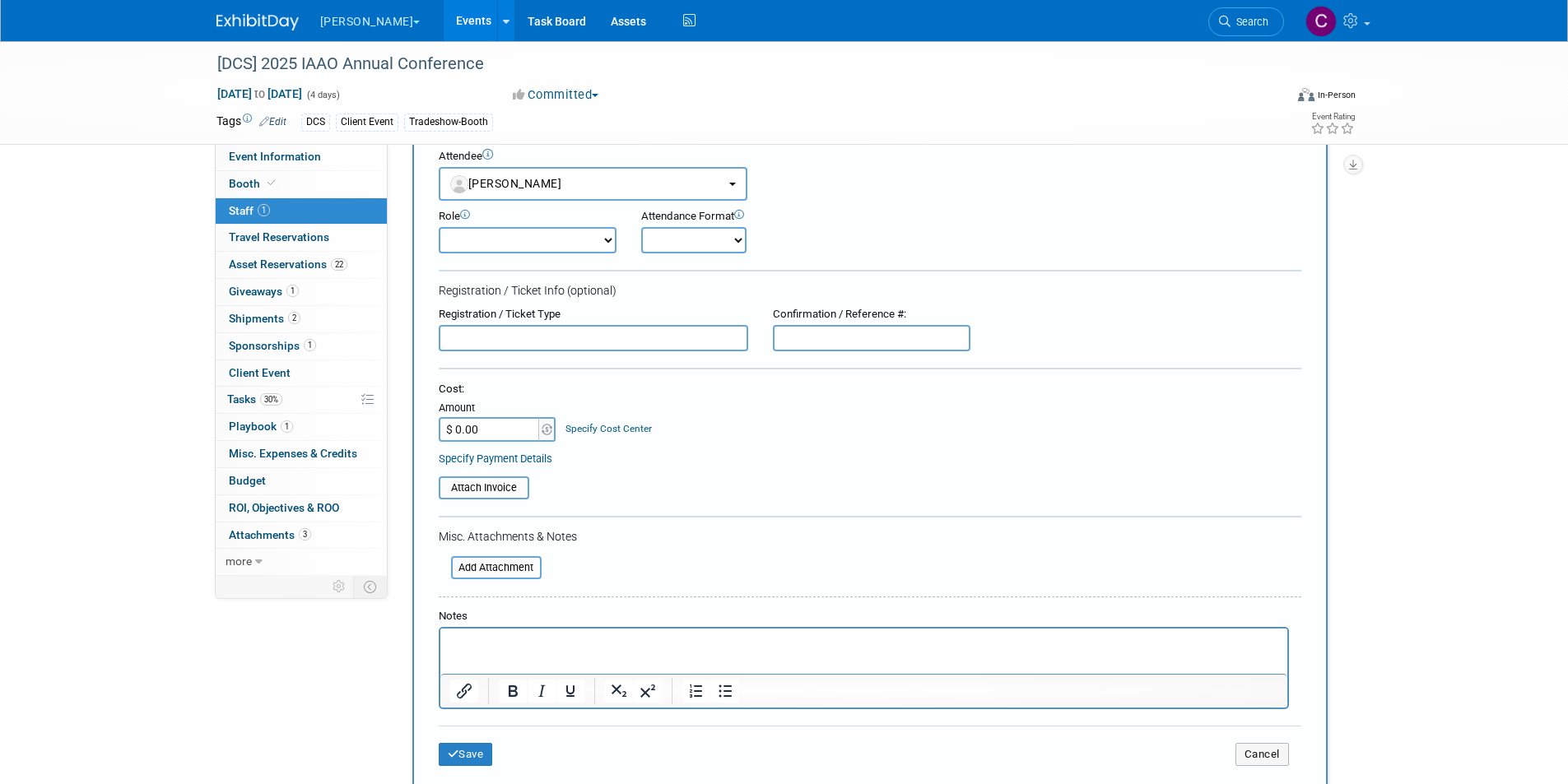
scroll to position [165, 0]
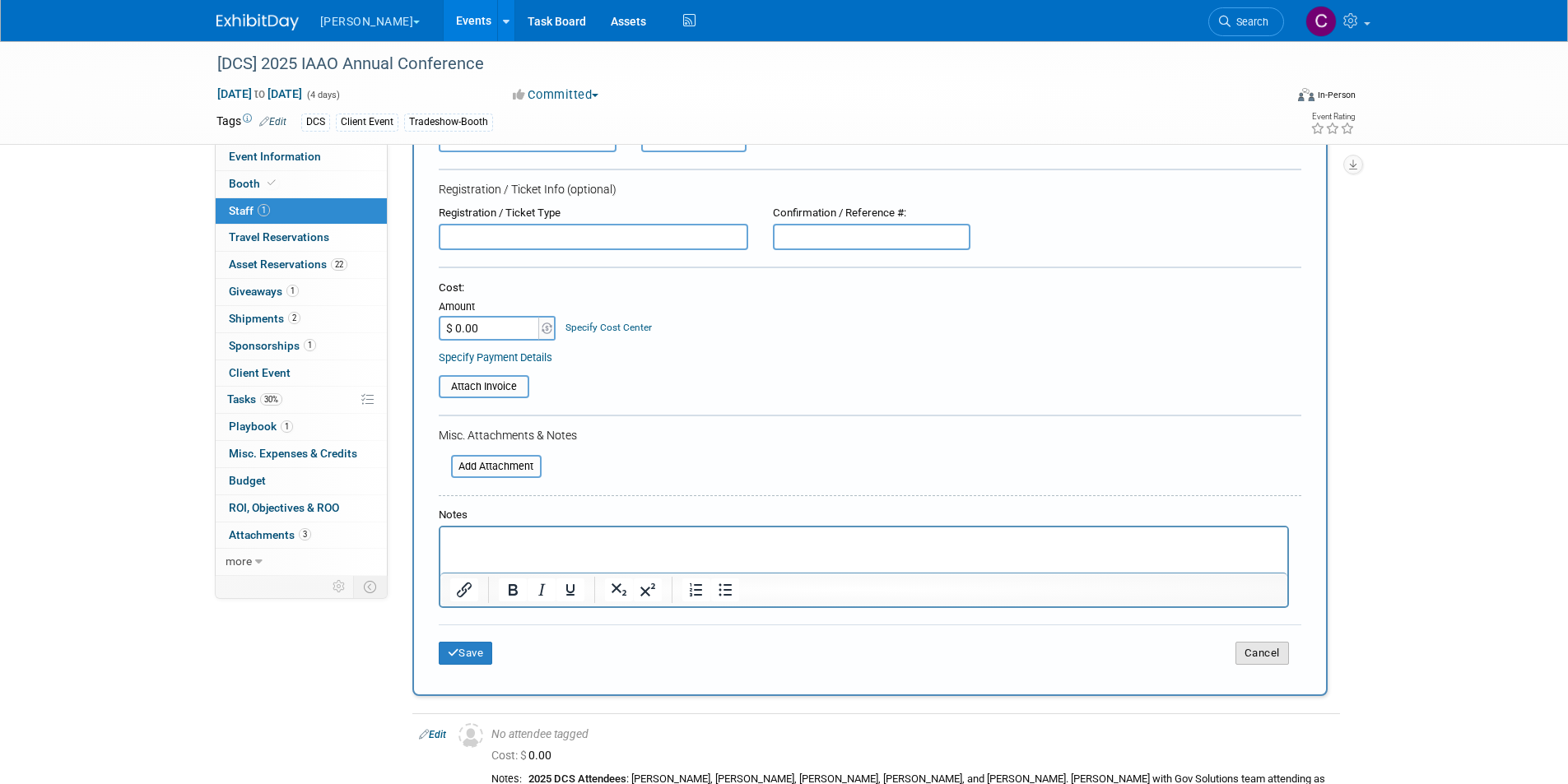
click at [1282, 659] on button "Cancel" at bounding box center [1261, 654] width 53 height 23
